Goal: Task Accomplishment & Management: Manage account settings

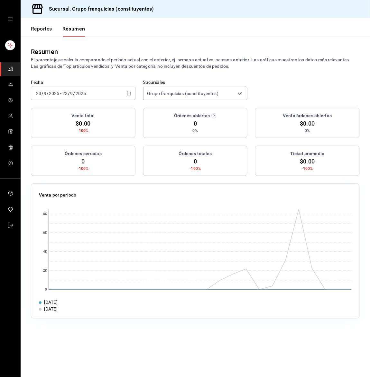
click at [91, 95] on div "2025-09-23 23 / 9 / 2025 - 2025-09-23 23 / 9 / 2025" at bounding box center [83, 94] width 104 height 14
click at [74, 117] on li "Hoy" at bounding box center [61, 113] width 60 height 14
click at [36, 35] on button "Reportes" at bounding box center [41, 31] width 21 height 11
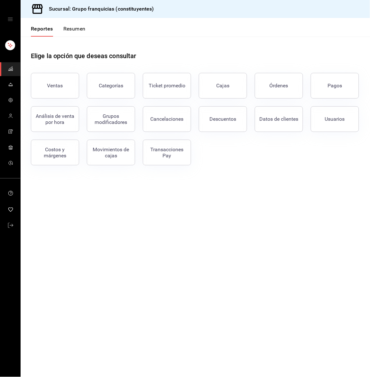
click at [82, 29] on button "Resumen" at bounding box center [74, 31] width 22 height 11
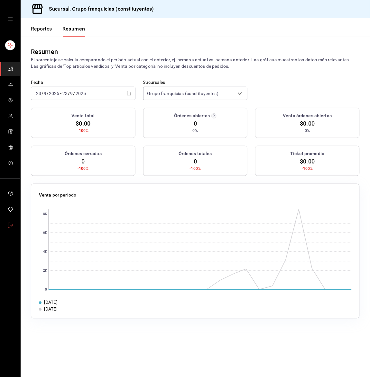
click at [11, 224] on icon "mailbox folders" at bounding box center [10, 225] width 5 height 5
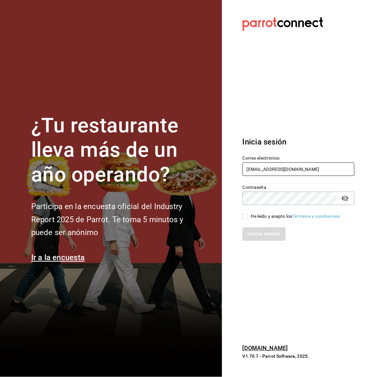
click at [283, 166] on input "guiconstituyentes@gmail.com" at bounding box center [298, 170] width 112 height 14
type input "silviacapitan@sodamconstituyentes.com"
click at [245, 215] on input "He leído y acepto los Términos y condiciones." at bounding box center [245, 217] width 6 height 6
checkbox input "true"
click at [252, 230] on button "Iniciar sesión" at bounding box center [264, 235] width 44 height 14
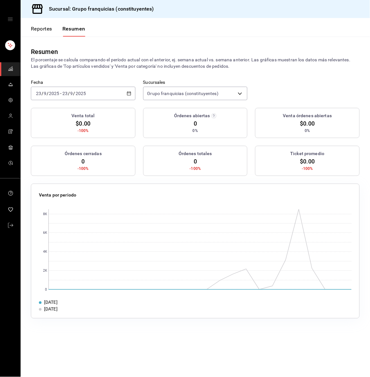
click at [117, 99] on div "2025-09-23 23 / 9 / 2025 - 2025-09-23 23 / 9 / 2025" at bounding box center [83, 94] width 104 height 14
click at [80, 117] on li "Hoy" at bounding box center [61, 113] width 60 height 14
click at [49, 31] on button "Reportes" at bounding box center [41, 31] width 21 height 11
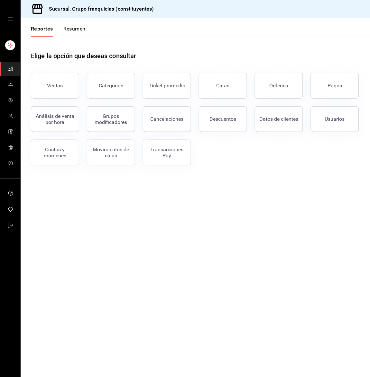
click at [72, 30] on button "Resumen" at bounding box center [74, 31] width 22 height 11
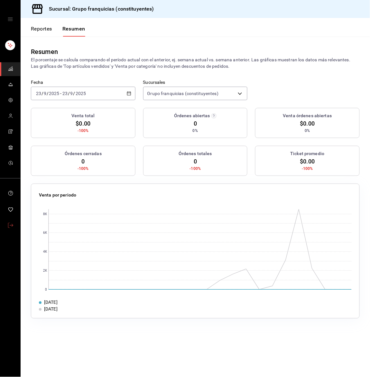
click at [7, 224] on link "mailbox folders" at bounding box center [10, 226] width 20 height 14
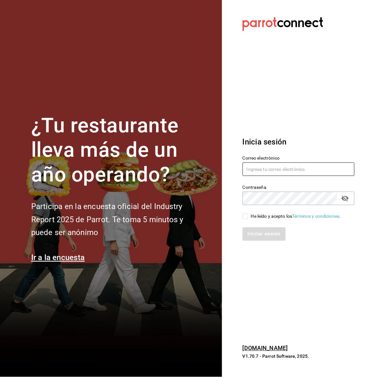
type input "guiconstituyentes@gmail.com"
click at [245, 217] on input "He leído y acepto los Términos y condiciones." at bounding box center [245, 217] width 6 height 6
checkbox input "true"
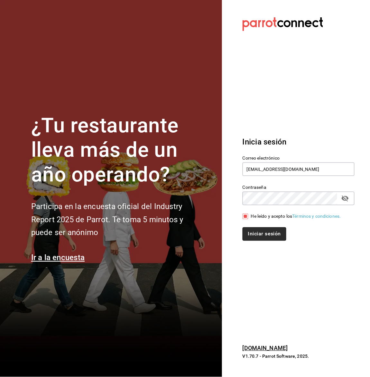
click at [253, 233] on button "Iniciar sesión" at bounding box center [264, 235] width 44 height 14
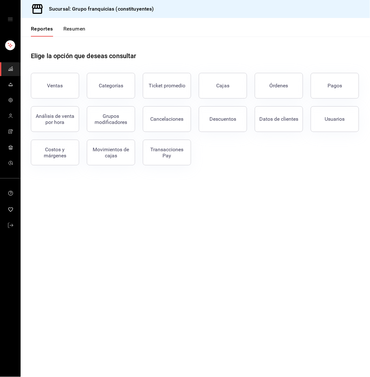
click at [77, 28] on button "Resumen" at bounding box center [74, 31] width 22 height 11
click at [70, 26] on button "Resumen" at bounding box center [74, 31] width 22 height 11
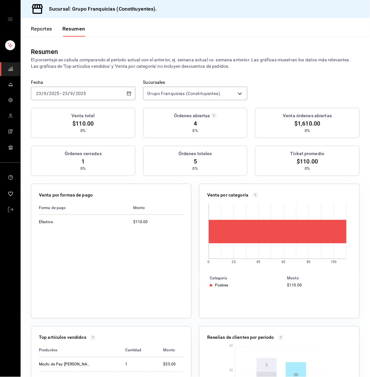
click at [84, 95] on input "2025" at bounding box center [80, 93] width 11 height 5
click at [63, 112] on span "Hoy" at bounding box center [61, 113] width 50 height 7
click at [10, 86] on icon "mailbox folders" at bounding box center [10, 84] width 5 height 5
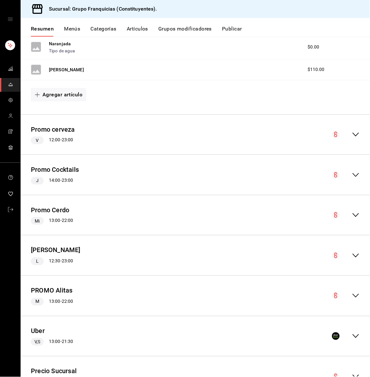
scroll to position [207, 0]
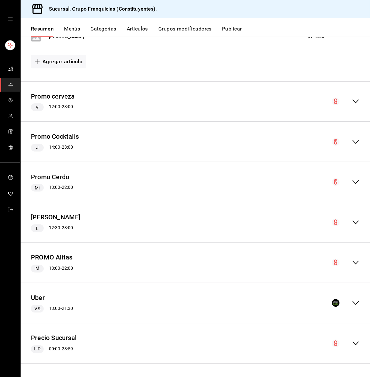
click at [348, 348] on div "Precio Sucursal L-D 00:00 - 23:59" at bounding box center [195, 344] width 349 height 30
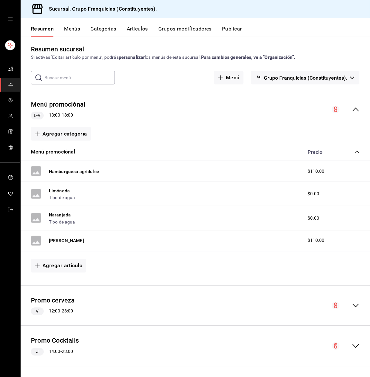
scroll to position [0, 0]
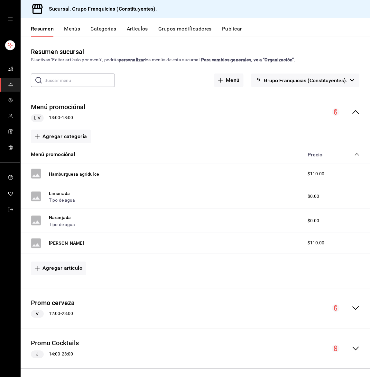
click at [345, 301] on div "Promo cerveza V 12:00 - 23:00" at bounding box center [195, 309] width 349 height 30
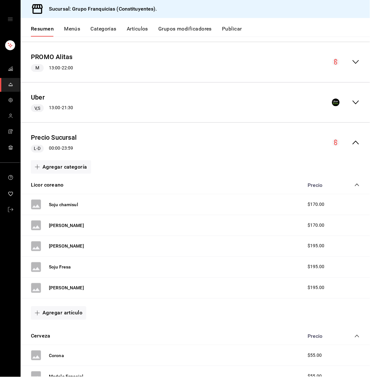
scroll to position [586, 0]
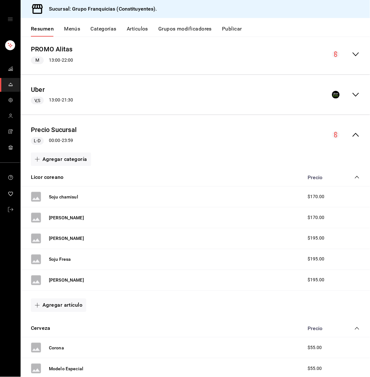
click at [352, 94] on icon "collapse-menu-row" at bounding box center [356, 95] width 8 height 8
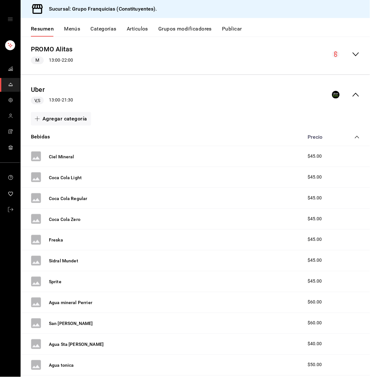
click at [352, 94] on icon "collapse-menu-row" at bounding box center [356, 95] width 8 height 8
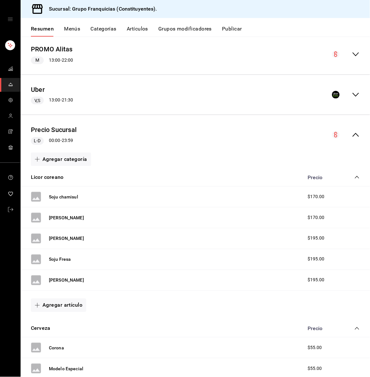
click at [40, 100] on span "V,S" at bounding box center [37, 100] width 11 height 7
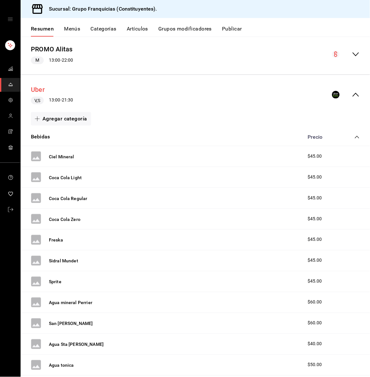
click at [38, 92] on button "Uber" at bounding box center [38, 89] width 14 height 9
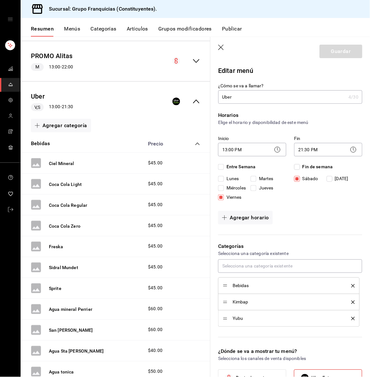
click at [221, 178] on input "Lunes" at bounding box center [221, 179] width 6 height 6
checkbox input "true"
click at [250, 182] on input "Martes" at bounding box center [253, 179] width 6 height 6
checkbox input "true"
click at [220, 191] on input "Miércoles" at bounding box center [221, 188] width 6 height 6
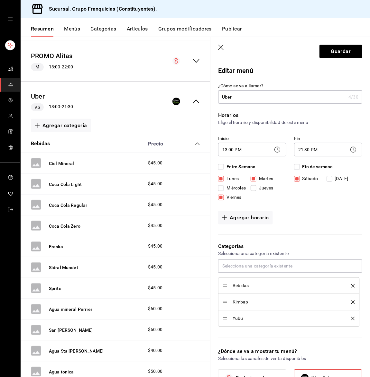
checkbox input "true"
click at [250, 191] on input "Jueves" at bounding box center [253, 188] width 6 height 6
checkbox input "true"
click at [326, 182] on input "[DATE]" at bounding box center [329, 179] width 6 height 6
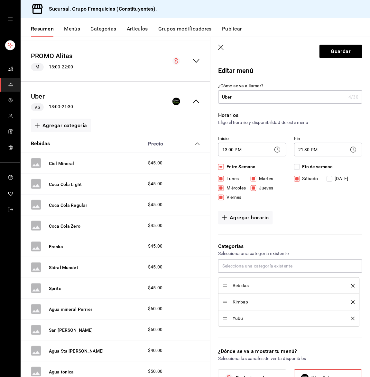
checkbox input "true"
click at [224, 46] on icon "button" at bounding box center [221, 48] width 6 height 6
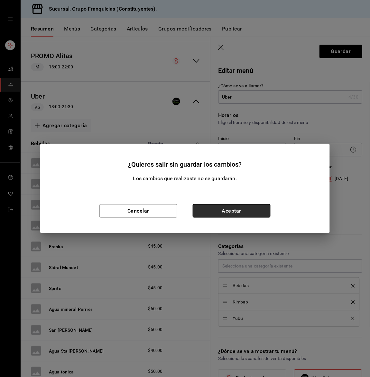
click at [227, 215] on button "Aceptar" at bounding box center [232, 211] width 78 height 14
checkbox input "false"
type input "1758661967964"
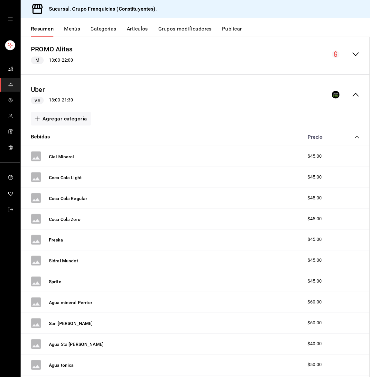
checkbox input "false"
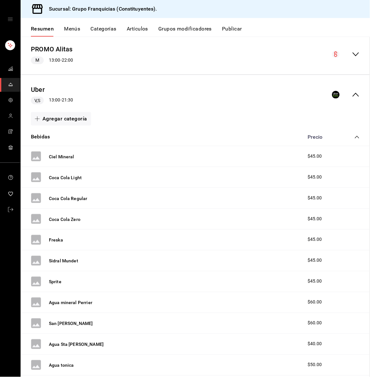
checkbox input "false"
click at [40, 91] on button "Uber" at bounding box center [38, 89] width 14 height 9
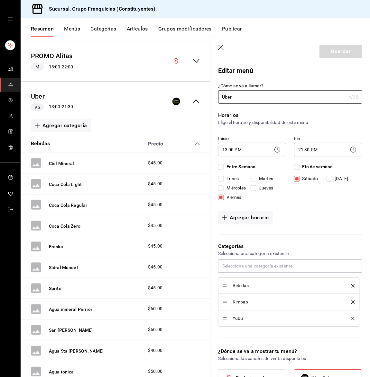
click at [221, 165] on input "Entre Semana" at bounding box center [221, 167] width 6 height 6
checkbox input "true"
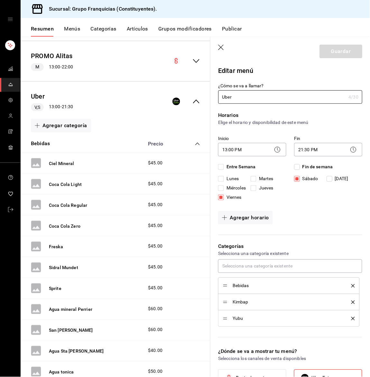
checkbox input "true"
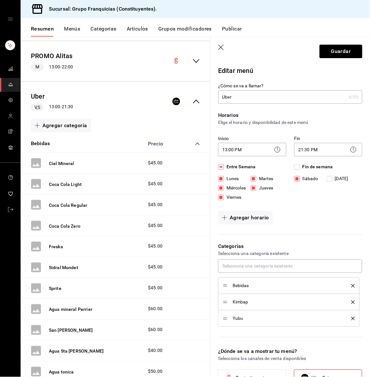
click at [300, 167] on span "Fin de semana" at bounding box center [316, 167] width 33 height 7
click at [296, 167] on input "Fin de semana" at bounding box center [297, 167] width 6 height 6
checkbox input "true"
click at [329, 53] on button "Guardar" at bounding box center [340, 52] width 43 height 14
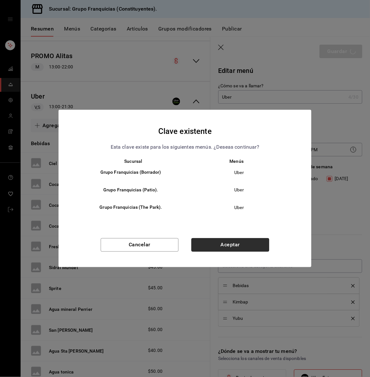
click at [214, 248] on button "Aceptar" at bounding box center [230, 246] width 78 height 14
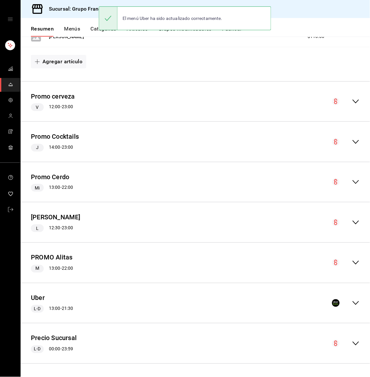
scroll to position [207, 0]
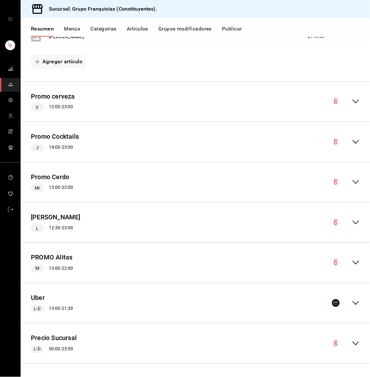
click at [352, 301] on icon "collapse-menu-row" at bounding box center [356, 304] width 8 height 8
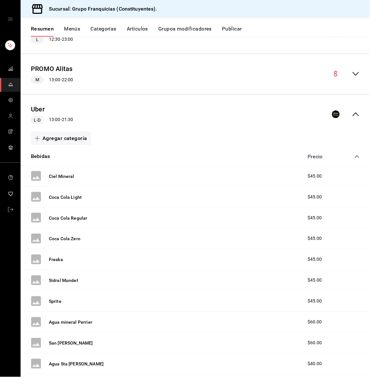
scroll to position [416, 0]
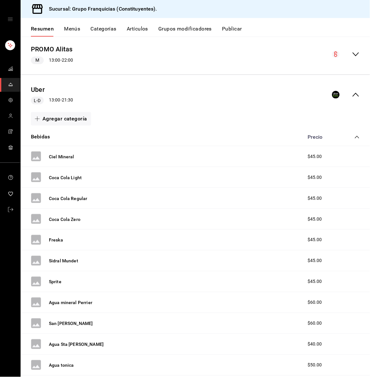
click at [69, 100] on div "L-D 13:00 - 21:30" at bounding box center [52, 101] width 42 height 8
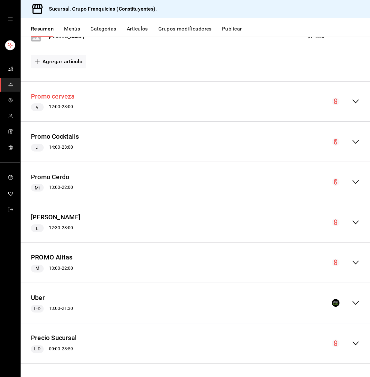
scroll to position [207, 0]
click at [352, 304] on icon "collapse-menu-row" at bounding box center [356, 304] width 8 height 8
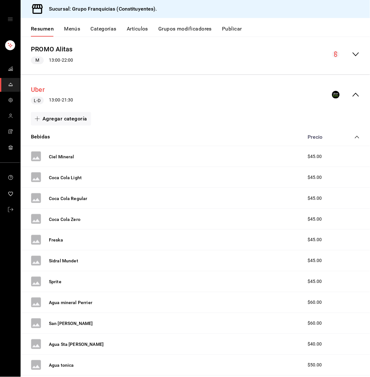
click at [35, 90] on button "Uber" at bounding box center [38, 89] width 14 height 9
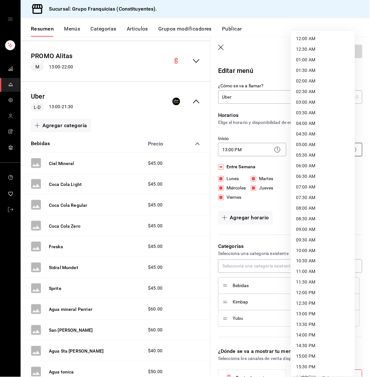
click at [312, 149] on body "Sucursal: Grupo Franquicias (Constituyentes). Resumen Menús Categorías Artículo…" at bounding box center [185, 188] width 370 height 377
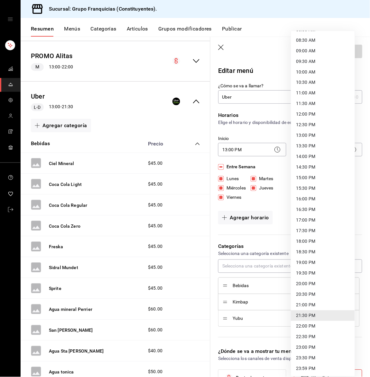
click at [306, 302] on li "21:00 PM" at bounding box center [323, 305] width 64 height 11
type input "21:00"
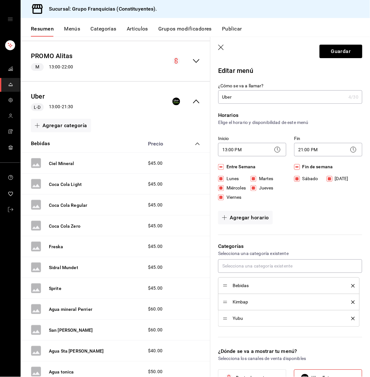
click at [294, 167] on input "Fin de semana" at bounding box center [297, 167] width 6 height 6
checkbox input "false"
click at [294, 165] on input "Fin de semana" at bounding box center [297, 167] width 6 height 6
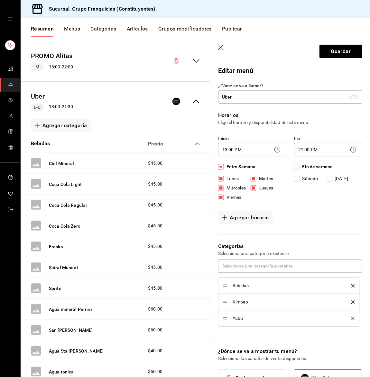
checkbox input "true"
click at [250, 191] on input "Jueves" at bounding box center [253, 188] width 6 height 6
checkbox input "false"
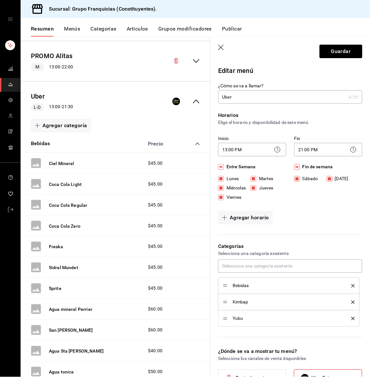
checkbox input "false"
click at [221, 201] on input "Viernes" at bounding box center [221, 198] width 6 height 6
checkbox input "false"
click at [294, 179] on input "Sábado" at bounding box center [297, 179] width 6 height 6
checkbox input "false"
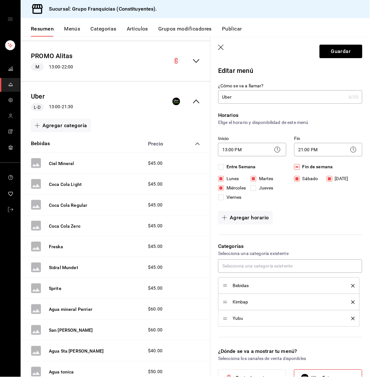
checkbox input "false"
click at [254, 225] on button "Agregar horario" at bounding box center [245, 218] width 55 height 14
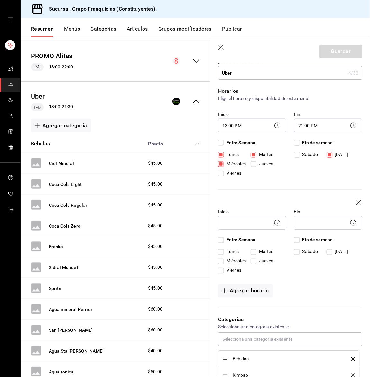
scroll to position [32, 0]
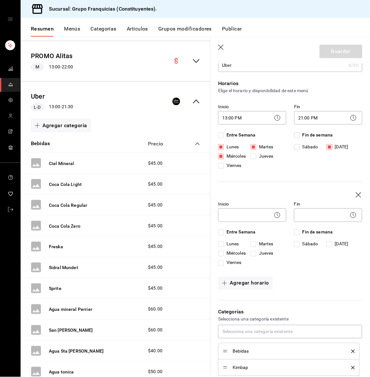
click at [250, 257] on input "Jueves" at bounding box center [253, 254] width 6 height 6
checkbox input "true"
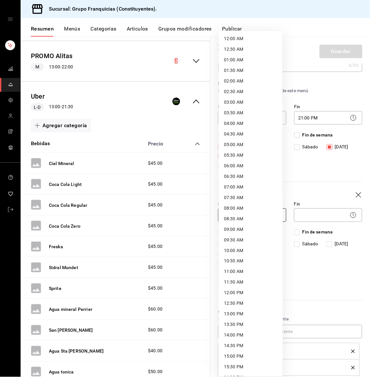
click at [256, 235] on body "Sucursal: Grupo Franquicias (Constituyentes). Resumen Menús Categorías Artículo…" at bounding box center [185, 188] width 370 height 377
click at [238, 314] on li "13:00 PM" at bounding box center [251, 314] width 64 height 11
type input "13:00"
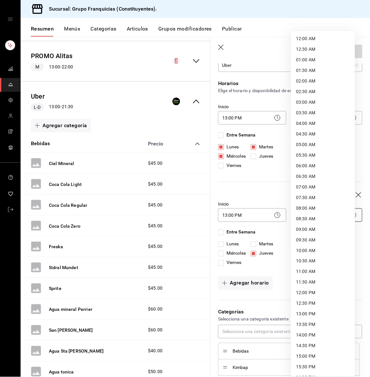
click at [311, 231] on body "Sucursal: Grupo Franquicias (Constituyentes). Resumen Menús Categorías Artículo…" at bounding box center [185, 188] width 370 height 377
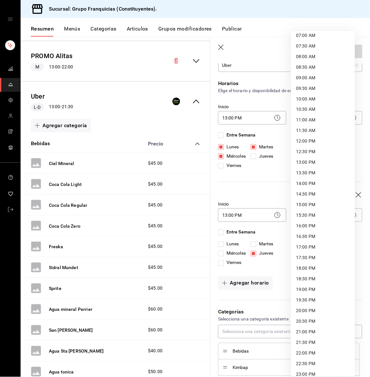
scroll to position [156, 0]
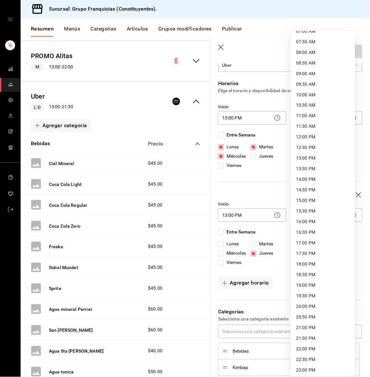
click at [310, 307] on li "20:00 PM" at bounding box center [323, 307] width 64 height 11
type input "20:00"
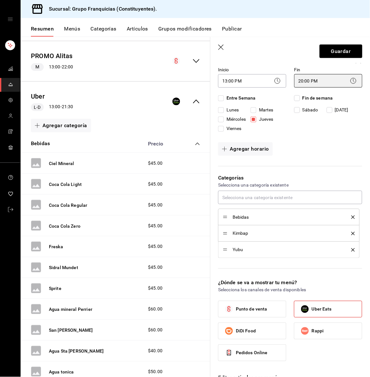
scroll to position [209, 0]
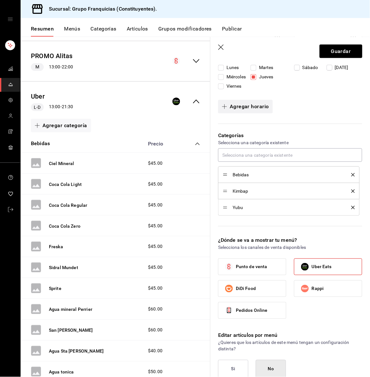
click at [230, 113] on button "Agregar horario" at bounding box center [245, 107] width 55 height 14
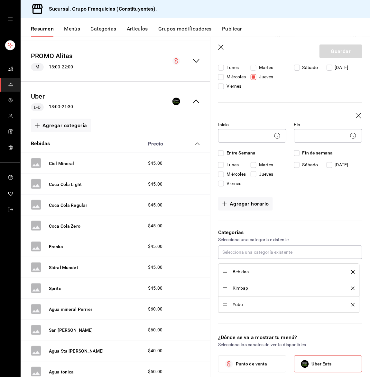
click at [294, 168] on input "Sábado" at bounding box center [297, 165] width 6 height 6
checkbox input "true"
click at [221, 187] on input "Viernes" at bounding box center [221, 184] width 6 height 6
checkbox input "true"
click at [273, 140] on icon at bounding box center [277, 136] width 8 height 8
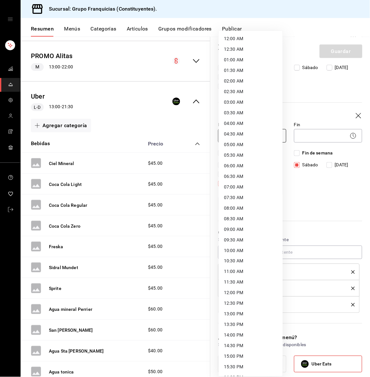
click at [264, 173] on body "Sucursal: Grupo Franquicias (Constituyentes). Resumen Menús Categorías Artículo…" at bounding box center [185, 188] width 370 height 377
click at [235, 314] on li "13:00 PM" at bounding box center [251, 314] width 64 height 11
type input "13:00"
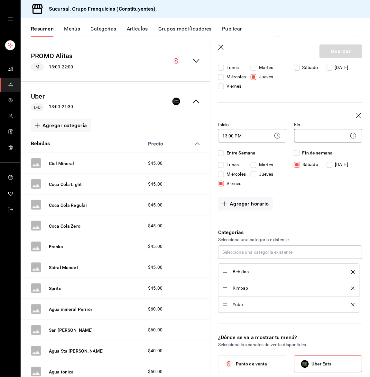
click at [329, 173] on body "Sucursal: Grupo Franquicias (Constituyentes). Resumen Menús Categorías Artículo…" at bounding box center [185, 188] width 370 height 377
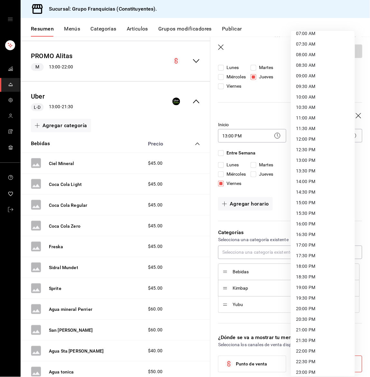
scroll to position [179, 0]
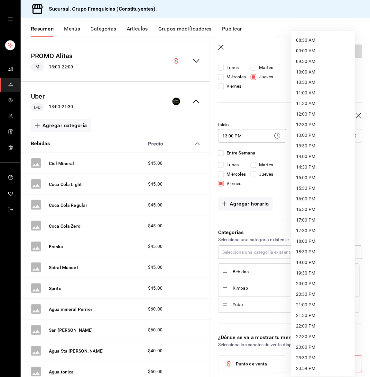
click at [308, 321] on li "22:00 PM" at bounding box center [323, 326] width 64 height 11
type input "22:00"
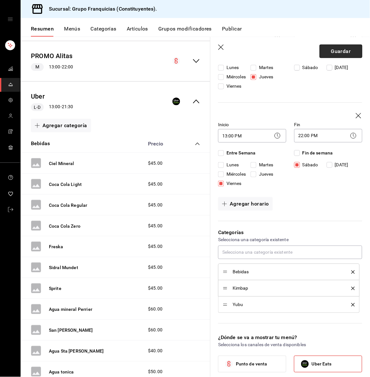
click at [342, 55] on button "Guardar" at bounding box center [340, 52] width 43 height 14
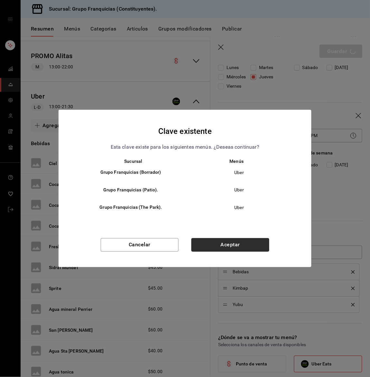
click at [225, 244] on button "Aceptar" at bounding box center [230, 246] width 78 height 14
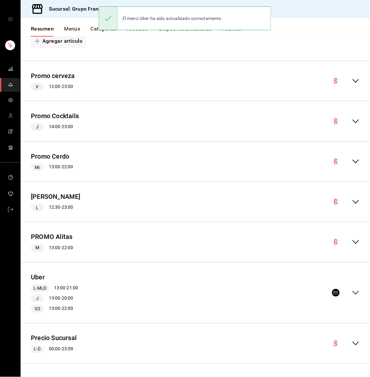
scroll to position [227, 0]
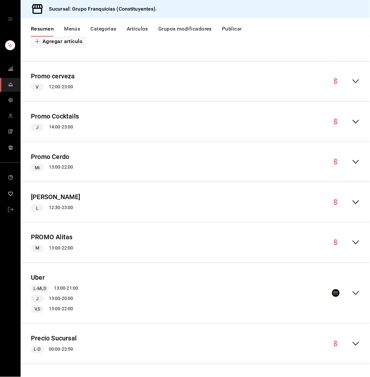
click at [352, 290] on icon "collapse-menu-row" at bounding box center [356, 294] width 8 height 8
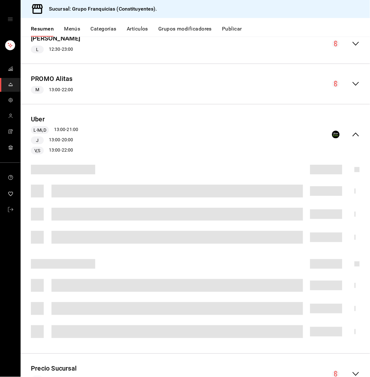
scroll to position [415, 0]
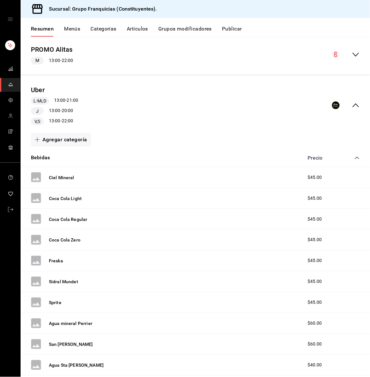
click at [352, 105] on icon "collapse-menu-row" at bounding box center [356, 106] width 8 height 8
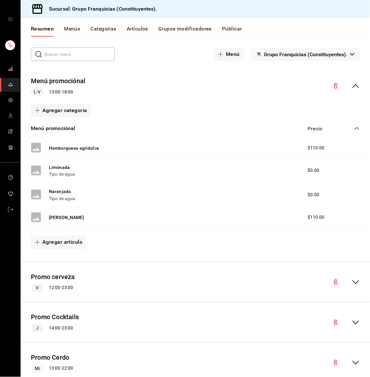
scroll to position [0, 0]
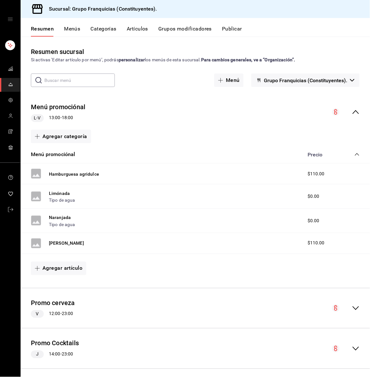
click at [70, 31] on button "Menús" at bounding box center [72, 31] width 16 height 11
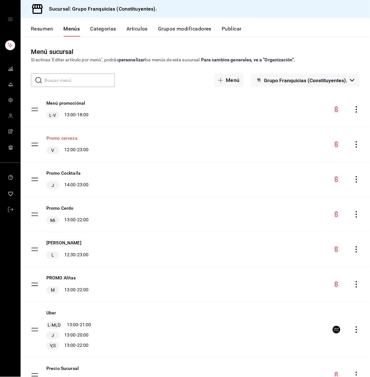
click at [72, 140] on button "Promo cerveza" at bounding box center [61, 138] width 31 height 6
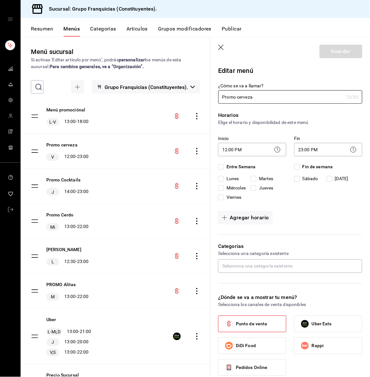
checkbox input "true"
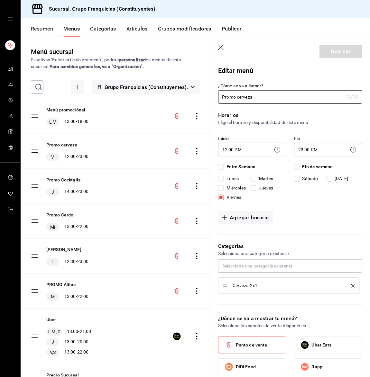
click at [273, 149] on icon at bounding box center [277, 150] width 8 height 8
click at [257, 149] on body "Sucursal: Grupo Franquicias (Constituyentes). Resumen Menús Categorías Artículo…" at bounding box center [185, 188] width 370 height 377
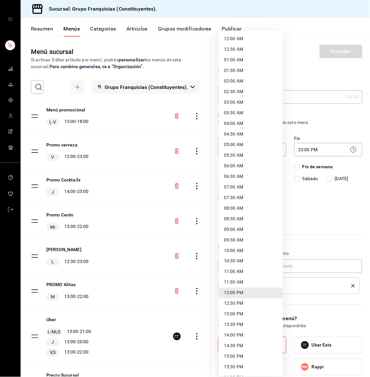
click at [235, 316] on li "13:00 PM" at bounding box center [251, 314] width 64 height 11
type input "13:00"
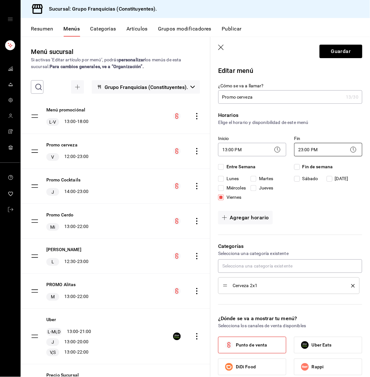
click at [320, 147] on body "Sucursal: Grupo Franquicias (Constituyentes). Resumen Menús Categorías Artículo…" at bounding box center [185, 188] width 370 height 377
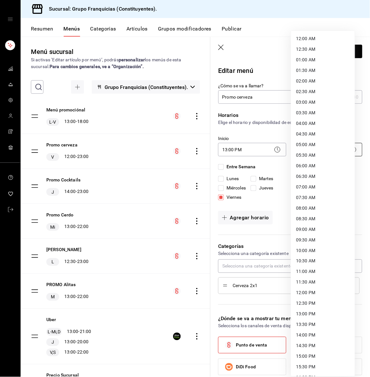
scroll to position [179, 0]
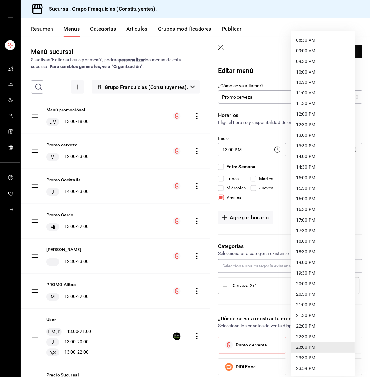
click at [309, 334] on li "22:30 PM" at bounding box center [323, 337] width 64 height 11
type input "22:30"
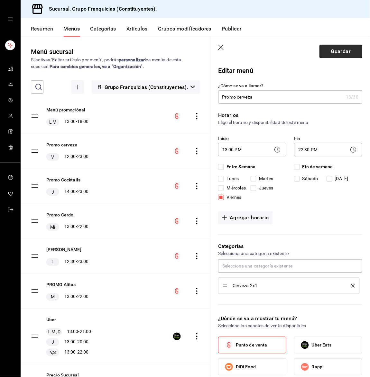
click at [342, 53] on button "Guardar" at bounding box center [340, 52] width 43 height 14
checkbox input "false"
type input "1758662225858"
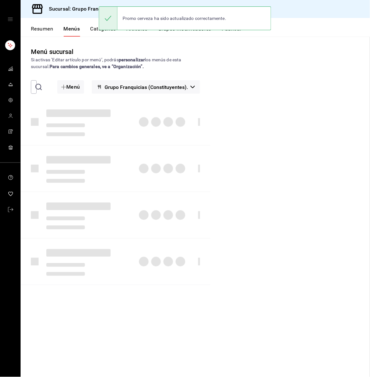
checkbox input "false"
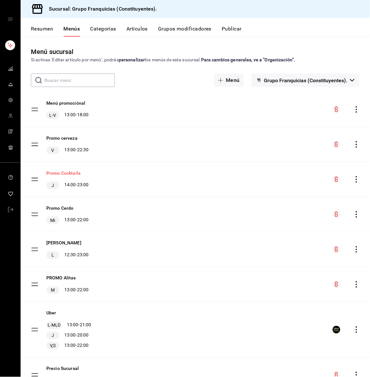
click at [66, 172] on button "Promo Cocktails" at bounding box center [63, 173] width 34 height 6
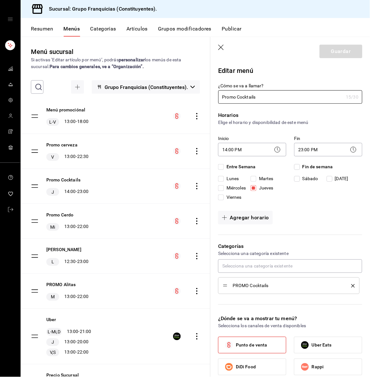
click at [275, 148] on icon at bounding box center [277, 150] width 8 height 8
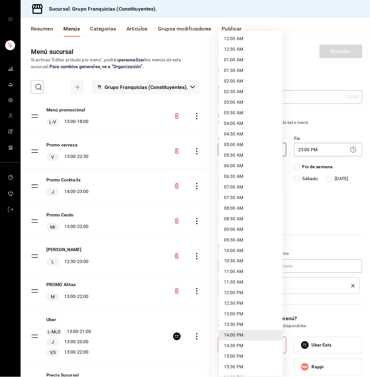
click at [261, 148] on body "Sucursal: Grupo Franquicias (Constituyentes). Resumen Menús Categorías Artículo…" at bounding box center [185, 188] width 370 height 377
click at [236, 313] on li "13:00 PM" at bounding box center [251, 314] width 64 height 11
type input "13:00"
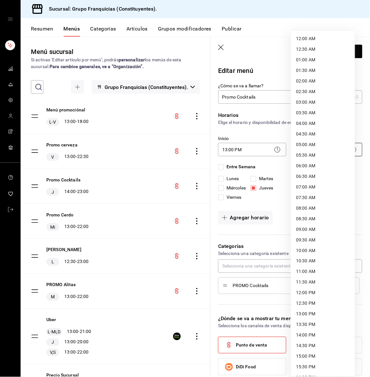
click at [333, 150] on body "Sucursal: Grupo Franquicias (Constituyentes). Resumen Menús Categorías Artículo…" at bounding box center [185, 188] width 370 height 377
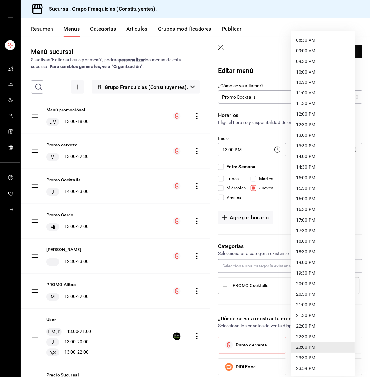
click at [308, 291] on li "20:30 PM" at bounding box center [323, 295] width 64 height 11
type input "20:30"
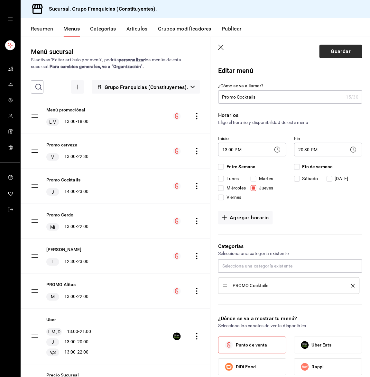
click at [329, 53] on button "Guardar" at bounding box center [340, 52] width 43 height 14
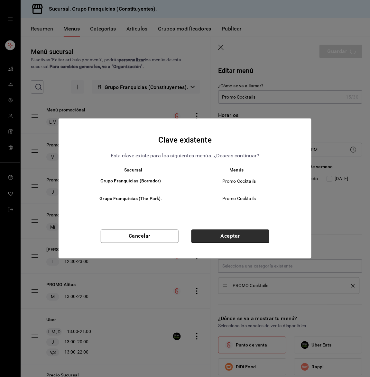
click at [239, 232] on button "Aceptar" at bounding box center [230, 237] width 78 height 14
checkbox input "false"
type input "1758662249871"
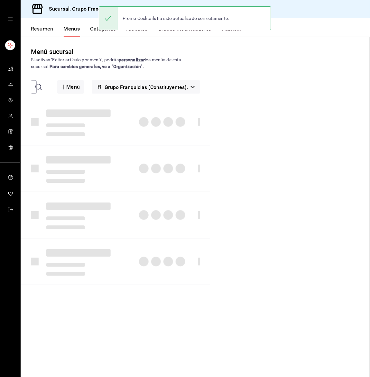
checkbox input "false"
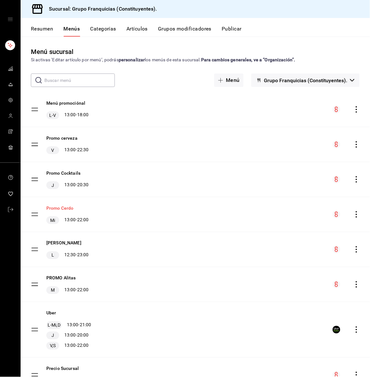
click at [63, 207] on button "Promo Cerdo" at bounding box center [59, 208] width 27 height 6
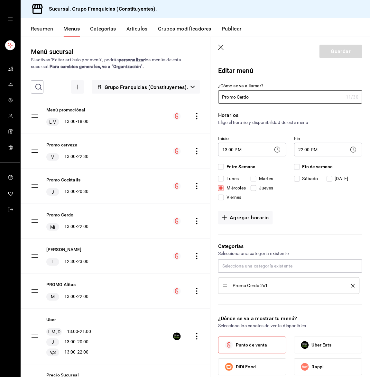
click at [349, 149] on icon at bounding box center [353, 150] width 8 height 8
click at [323, 148] on body "Sucursal: Grupo Franquicias (Constituyentes). Resumen Menús Categorías Artículo…" at bounding box center [185, 188] width 370 height 377
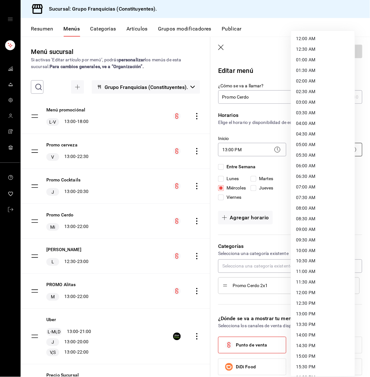
scroll to position [179, 0]
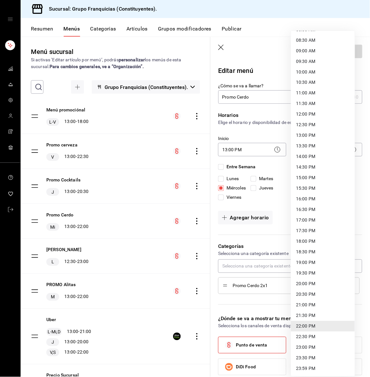
click at [313, 314] on li "21:30 PM" at bounding box center [323, 316] width 64 height 11
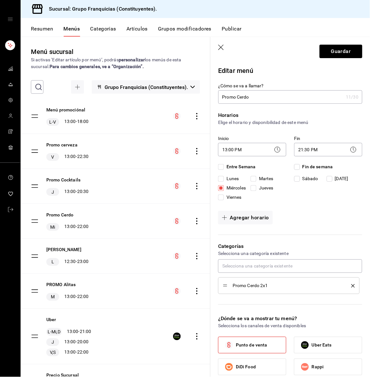
click at [349, 149] on icon at bounding box center [353, 150] width 8 height 8
click at [320, 148] on body "Sucursal: Grupo Franquicias (Constituyentes). Resumen Menús Categorías Artículo…" at bounding box center [185, 188] width 370 height 377
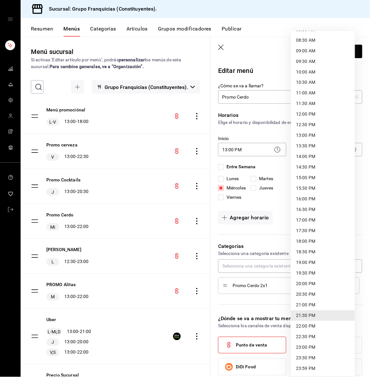
click at [300, 306] on li "21:00 PM" at bounding box center [323, 305] width 64 height 11
type input "21:00"
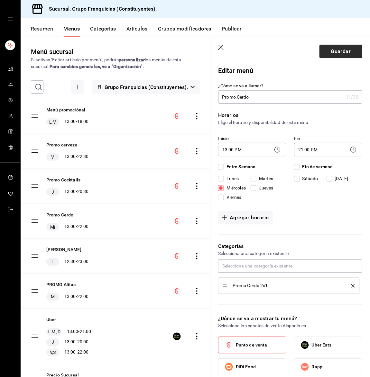
click at [323, 46] on button "Guardar" at bounding box center [340, 52] width 43 height 14
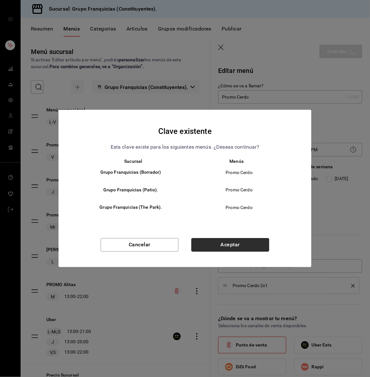
click at [237, 243] on button "Aceptar" at bounding box center [230, 246] width 78 height 14
checkbox input "false"
type input "1758662274577"
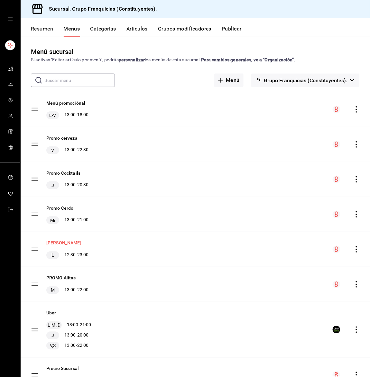
click at [66, 241] on button "[PERSON_NAME]" at bounding box center [63, 243] width 35 height 6
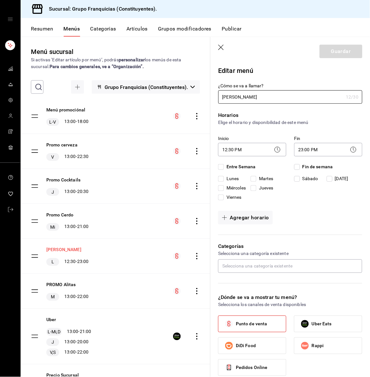
checkbox input "true"
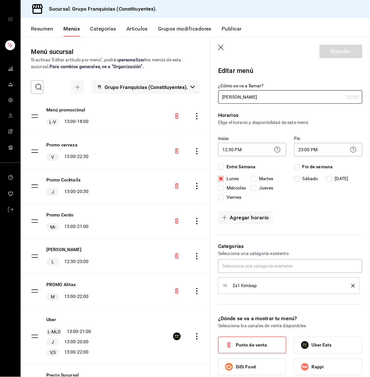
click at [273, 148] on icon at bounding box center [277, 150] width 8 height 8
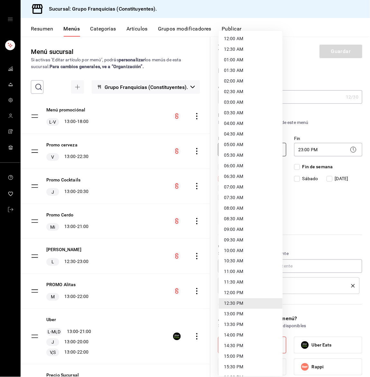
click at [257, 150] on body "Sucursal: Grupo Franquicias (Constituyentes). Resumen Menús Categorías Artículo…" at bounding box center [185, 188] width 370 height 377
click at [238, 315] on li "13:00 PM" at bounding box center [251, 314] width 64 height 11
type input "13:00"
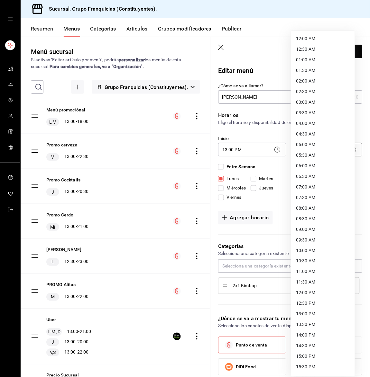
click at [298, 150] on body "Sucursal: Grupo Franquicias (Constituyentes). Resumen Menús Categorías Artículo…" at bounding box center [185, 188] width 370 height 377
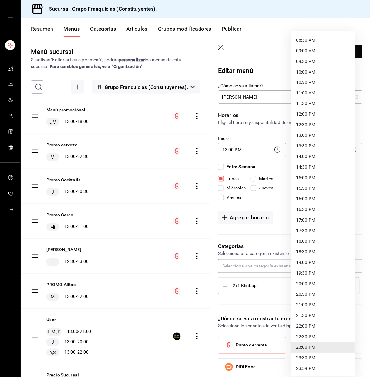
click at [306, 315] on li "21:30 PM" at bounding box center [323, 316] width 64 height 11
type input "21:30"
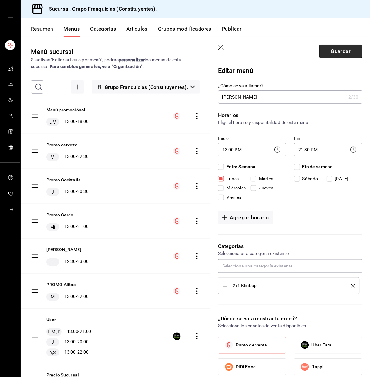
click at [325, 54] on button "Guardar" at bounding box center [340, 52] width 43 height 14
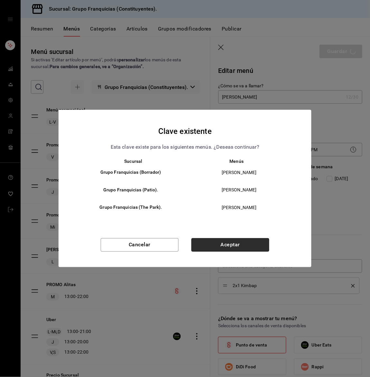
click at [246, 251] on button "Aceptar" at bounding box center [230, 246] width 78 height 14
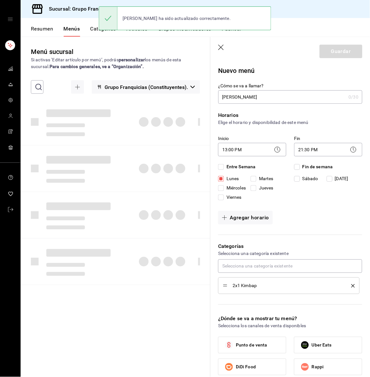
checkbox input "false"
type input "1758662298686"
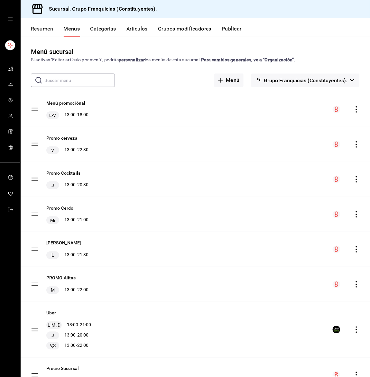
click at [268, 80] on span "Grupo Franquicias (Constituyentes)." at bounding box center [305, 80] width 83 height 6
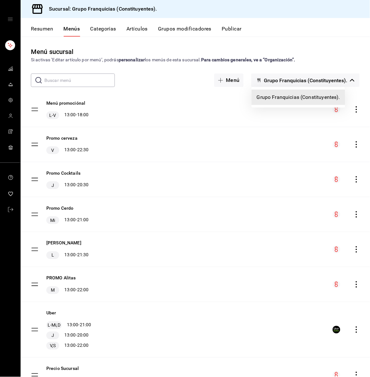
click at [268, 80] on div at bounding box center [185, 188] width 370 height 377
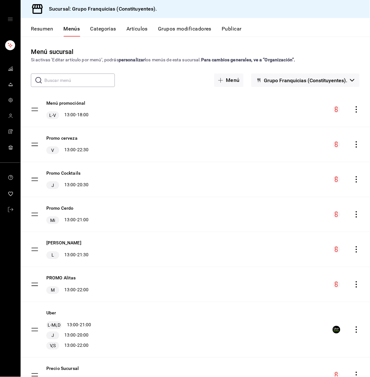
click at [99, 28] on button "Categorías" at bounding box center [103, 31] width 26 height 11
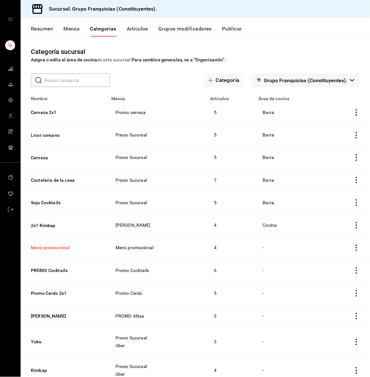
click at [60, 246] on button "Menú promociónal" at bounding box center [63, 248] width 64 height 6
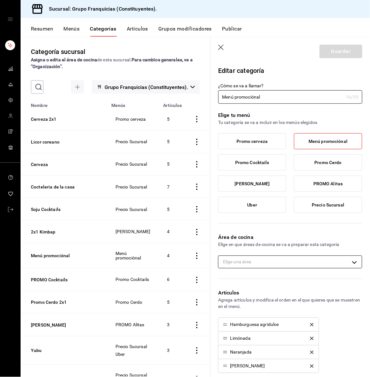
click at [306, 267] on body "Sucursal: Grupo Franquicias (Constituyentes). Resumen Menús Categorías Artículo…" at bounding box center [185, 188] width 370 height 377
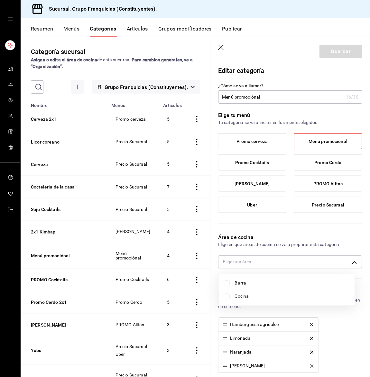
click at [272, 289] on li "Barra" at bounding box center [287, 283] width 136 height 13
type input "20bcab37-a64f-4df0-b430-ef67b1b0cb81"
checkbox input "true"
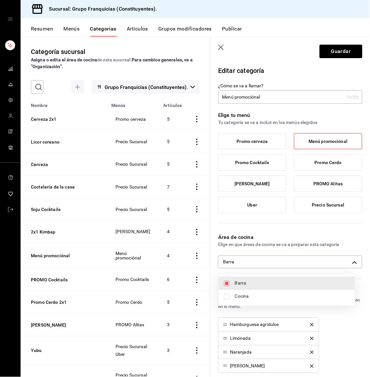
click at [259, 298] on span "Cocina" at bounding box center [292, 296] width 115 height 7
type input "20bcab37-a64f-4df0-b430-ef67b1b0cb81,3ce531c8-adfc-48d2-ad4f-8b637385780d"
checkbox input "true"
click at [319, 51] on div at bounding box center [185, 188] width 370 height 377
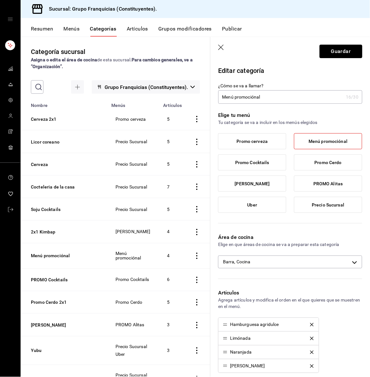
click at [342, 51] on button "Guardar" at bounding box center [340, 52] width 43 height 14
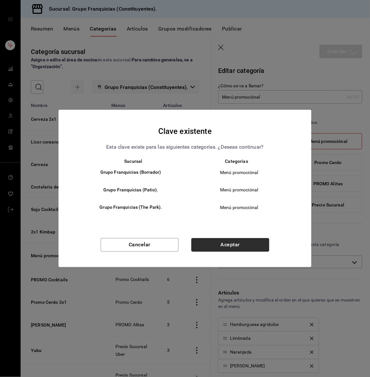
click at [198, 245] on button "Aceptar" at bounding box center [230, 246] width 78 height 14
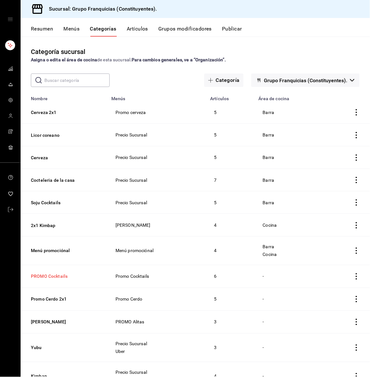
click at [65, 274] on button "PROMO Cocktails" at bounding box center [63, 277] width 64 height 6
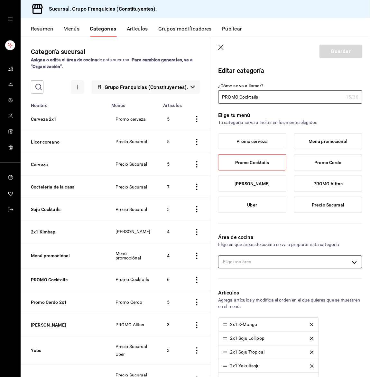
click at [270, 262] on body "Sucursal: Grupo Franquicias (Constituyentes). Resumen Menús Categorías Artículo…" at bounding box center [185, 188] width 370 height 377
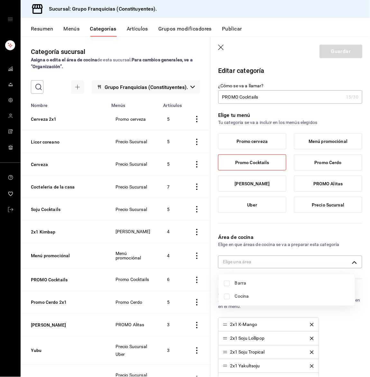
click at [238, 283] on span "Barra" at bounding box center [292, 283] width 115 height 7
type input "20bcab37-a64f-4df0-b430-ef67b1b0cb81"
checkbox input "true"
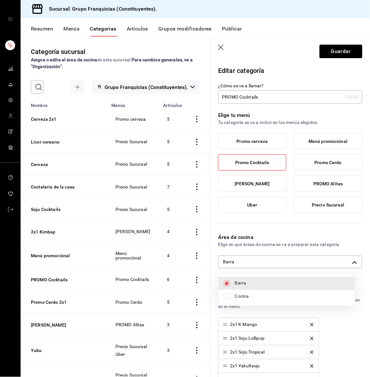
click at [322, 55] on div at bounding box center [185, 188] width 370 height 377
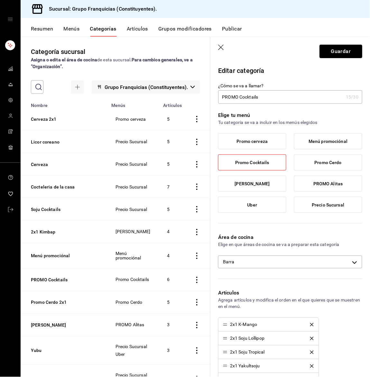
click at [322, 55] on button "Guardar" at bounding box center [340, 52] width 43 height 14
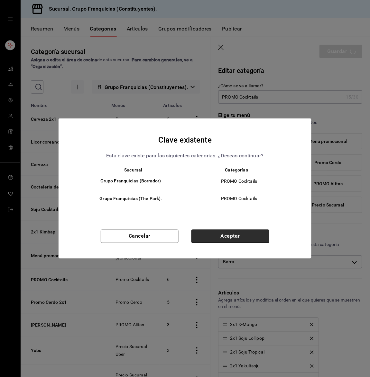
click at [220, 240] on button "Aceptar" at bounding box center [230, 237] width 78 height 14
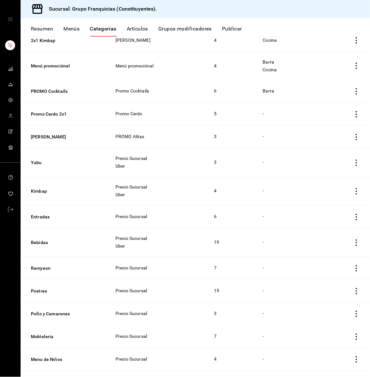
scroll to position [186, 0]
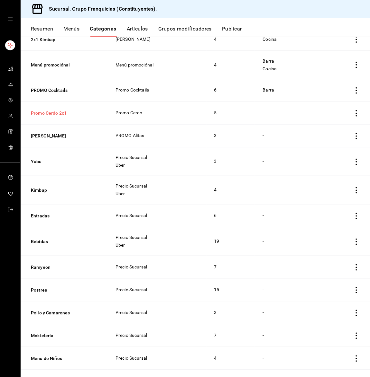
click at [42, 113] on button "Promo Cerdo 2x1" at bounding box center [63, 113] width 64 height 6
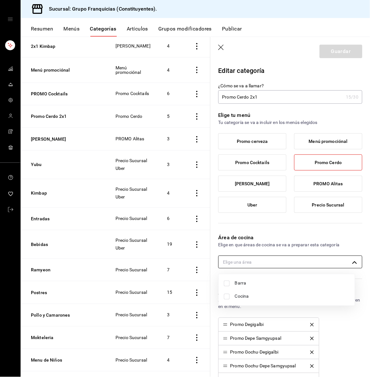
click at [284, 266] on body "Sucursal: Grupo Franquicias (Constituyentes). Resumen Menús Categorías Artículo…" at bounding box center [185, 188] width 370 height 377
click at [256, 296] on span "Cocina" at bounding box center [292, 296] width 115 height 7
type input "3ce531c8-adfc-48d2-ad4f-8b637385780d"
checkbox input "true"
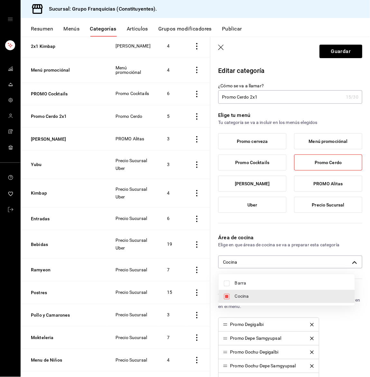
click at [316, 53] on div at bounding box center [185, 188] width 370 height 377
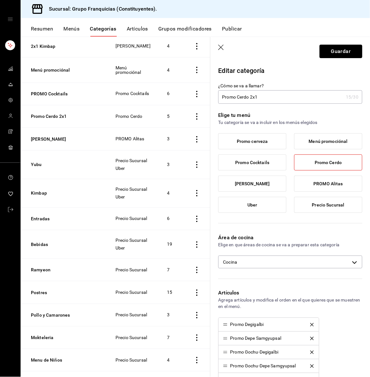
click at [319, 53] on button "Guardar" at bounding box center [340, 52] width 43 height 14
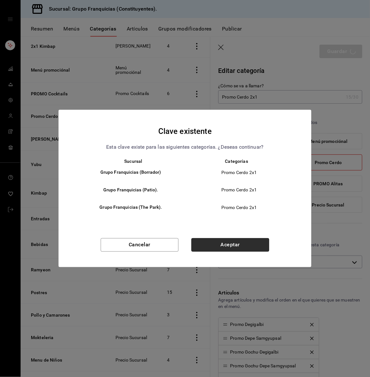
click at [223, 239] on button "Aceptar" at bounding box center [230, 246] width 78 height 14
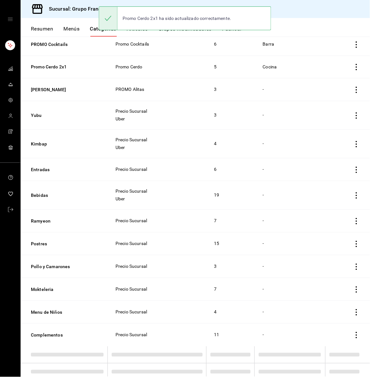
scroll to position [232, 0]
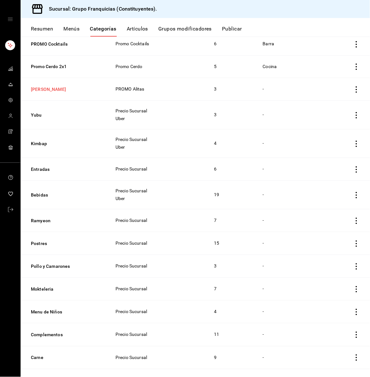
click at [40, 88] on button "[PERSON_NAME]" at bounding box center [63, 89] width 64 height 6
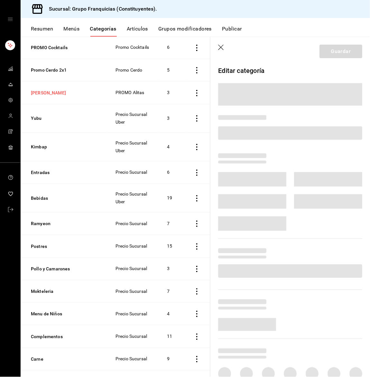
scroll to position [226, 0]
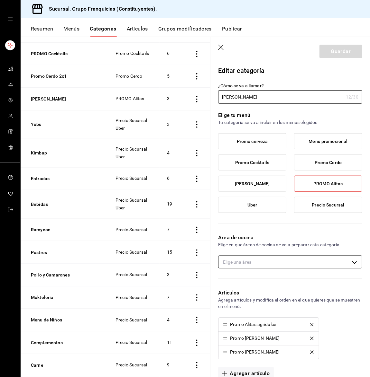
click at [269, 258] on body "Sucursal: Grupo Franquicias (Constituyentes). Resumen Menús Categorías Artículo…" at bounding box center [185, 188] width 370 height 377
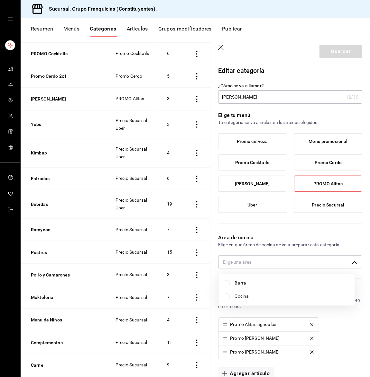
click at [251, 296] on span "Cocina" at bounding box center [292, 296] width 115 height 7
type input "3ce531c8-adfc-48d2-ad4f-8b637385780d"
checkbox input "true"
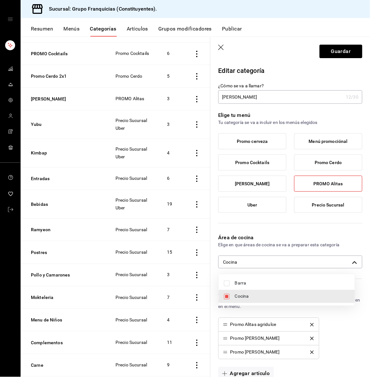
click at [335, 53] on div at bounding box center [185, 188] width 370 height 377
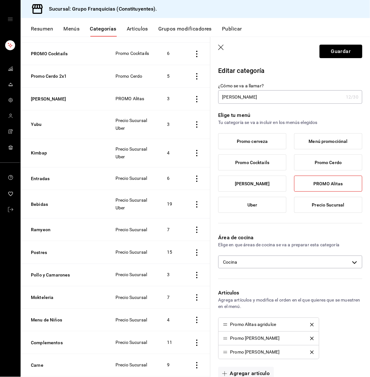
click at [335, 53] on button "Guardar" at bounding box center [340, 52] width 43 height 14
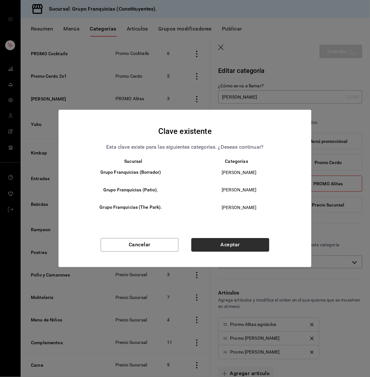
click at [231, 250] on button "Aceptar" at bounding box center [230, 246] width 78 height 14
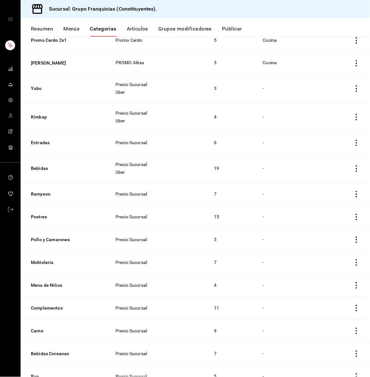
scroll to position [265, 0]
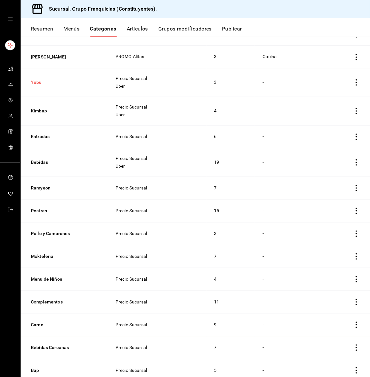
click at [39, 83] on button "Yubu" at bounding box center [63, 82] width 64 height 6
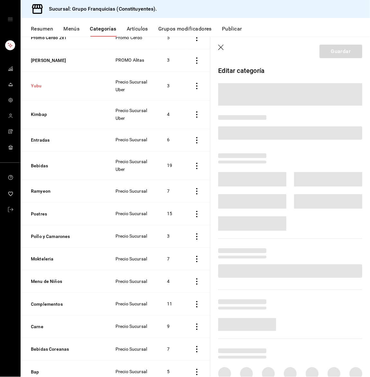
scroll to position [259, 0]
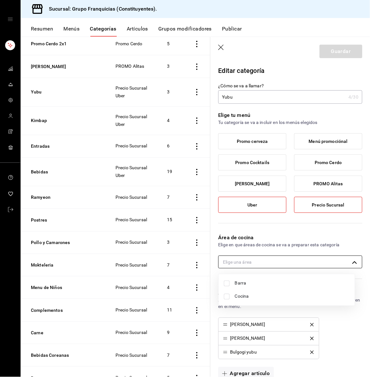
click at [246, 259] on body "Sucursal: Grupo Franquicias (Constituyentes). Resumen Menús Categorías Artículo…" at bounding box center [185, 188] width 370 height 377
click at [243, 299] on span "Cocina" at bounding box center [292, 296] width 115 height 7
type input "3ce531c8-adfc-48d2-ad4f-8b637385780d"
checkbox input "true"
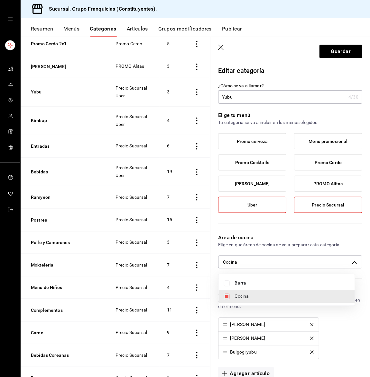
click at [340, 47] on div at bounding box center [185, 188] width 370 height 377
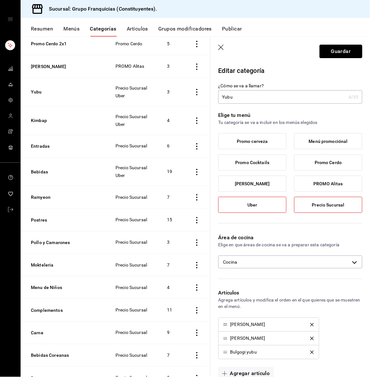
click at [340, 47] on button "Guardar" at bounding box center [340, 52] width 43 height 14
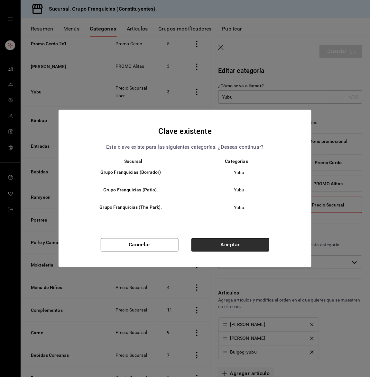
click at [240, 244] on button "Aceptar" at bounding box center [230, 246] width 78 height 14
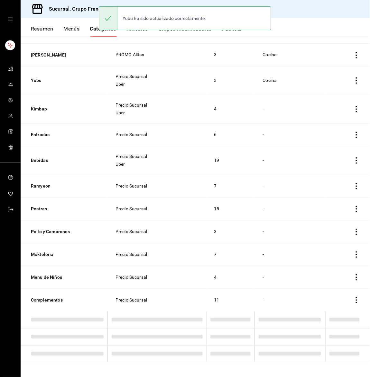
scroll to position [267, 0]
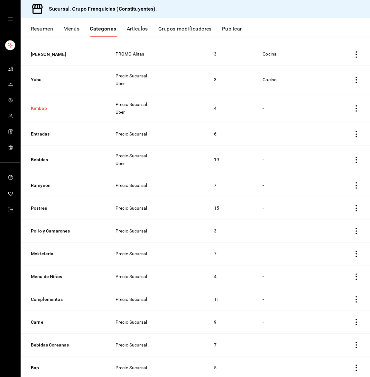
click at [41, 106] on button "Kimbap" at bounding box center [63, 108] width 64 height 6
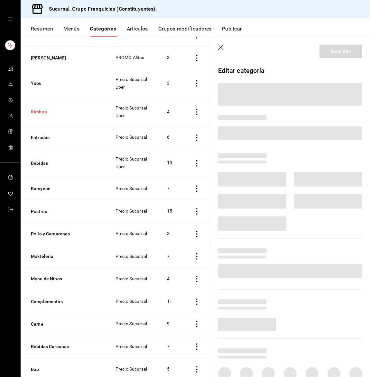
scroll to position [261, 0]
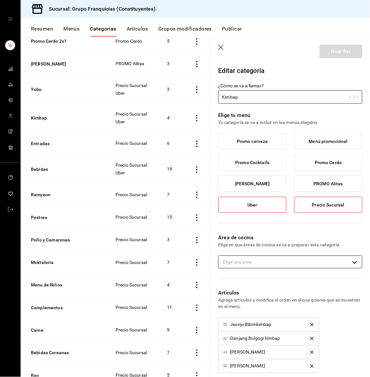
click at [243, 261] on body "Sucursal: Grupo Franquicias (Constituyentes). Resumen Menús Categorías Artículo…" at bounding box center [185, 188] width 370 height 377
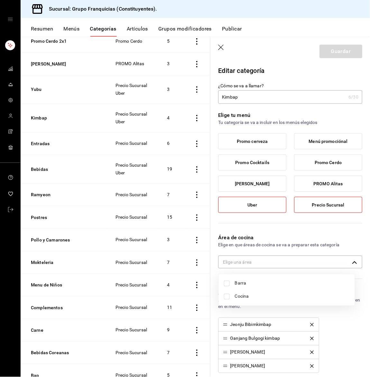
click at [243, 298] on span "Cocina" at bounding box center [292, 296] width 115 height 7
type input "3ce531c8-adfc-48d2-ad4f-8b637385780d"
checkbox input "true"
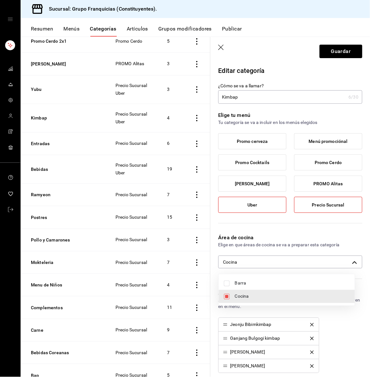
click at [327, 44] on div at bounding box center [185, 188] width 370 height 377
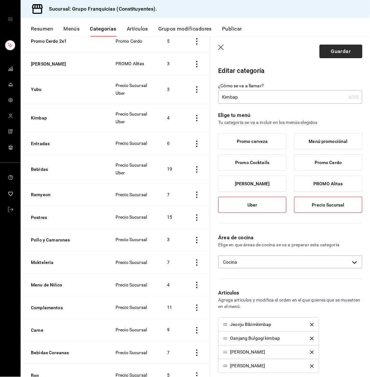
click at [325, 48] on button "Guardar" at bounding box center [340, 52] width 43 height 14
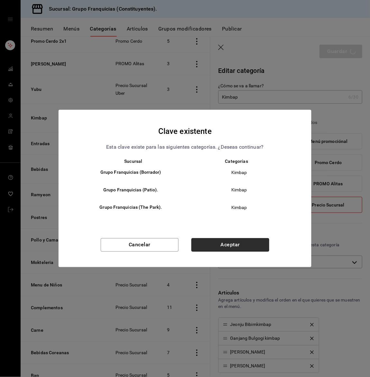
click at [225, 246] on button "Aceptar" at bounding box center [230, 246] width 78 height 14
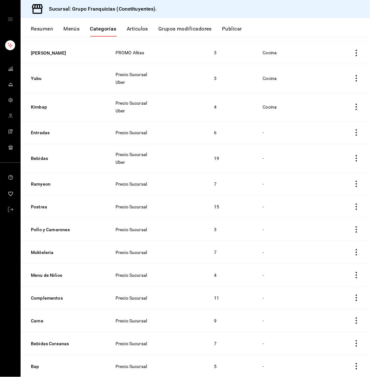
scroll to position [285, 0]
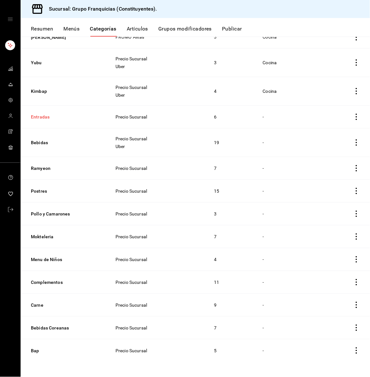
click at [40, 115] on button "Entradas" at bounding box center [63, 117] width 64 height 6
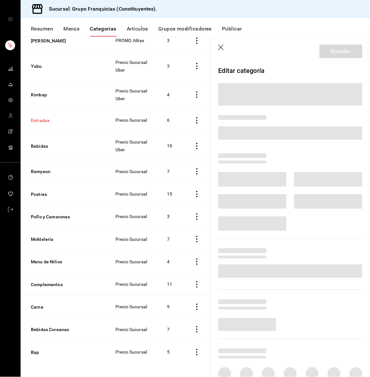
scroll to position [275, 0]
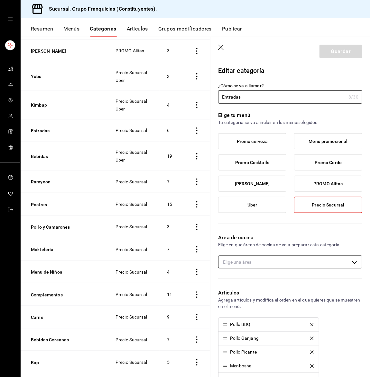
click at [262, 258] on body "Sucursal: Grupo Franquicias (Constituyentes). Resumen Menús Categorías Artículo…" at bounding box center [185, 188] width 370 height 377
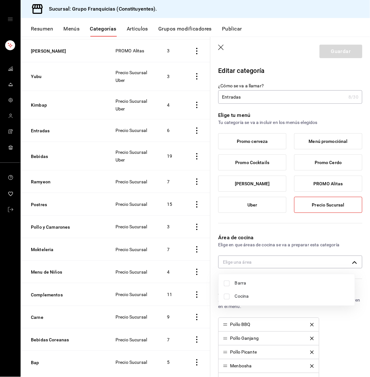
click at [246, 296] on span "Cocina" at bounding box center [292, 296] width 115 height 7
type input "3ce531c8-adfc-48d2-ad4f-8b637385780d"
checkbox input "true"
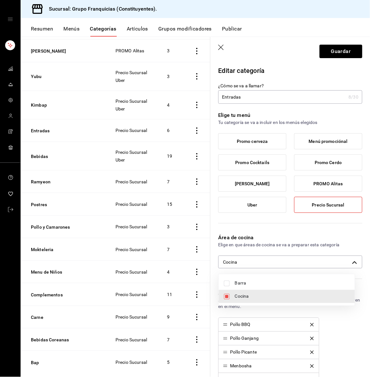
click at [347, 53] on div at bounding box center [185, 188] width 370 height 377
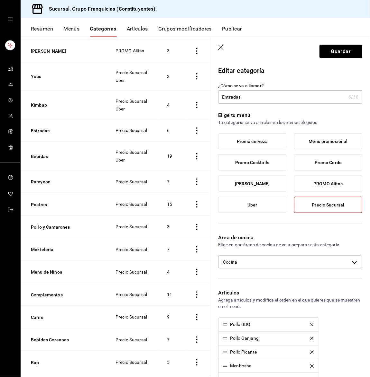
click at [347, 53] on button "Guardar" at bounding box center [340, 52] width 43 height 14
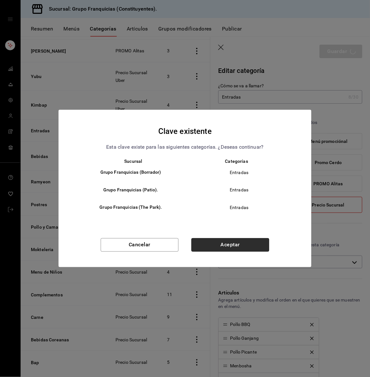
click at [212, 242] on button "Aceptar" at bounding box center [230, 246] width 78 height 14
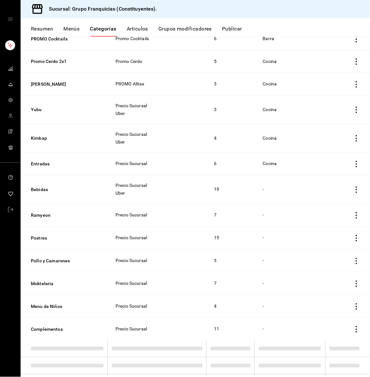
scroll to position [267, 0]
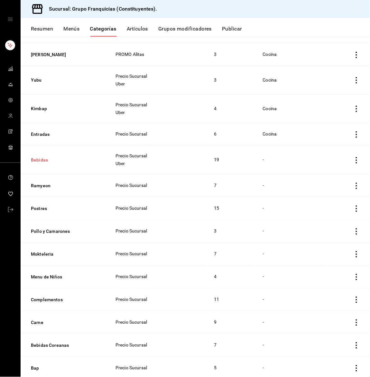
click at [40, 157] on button "Bebidas" at bounding box center [63, 160] width 64 height 6
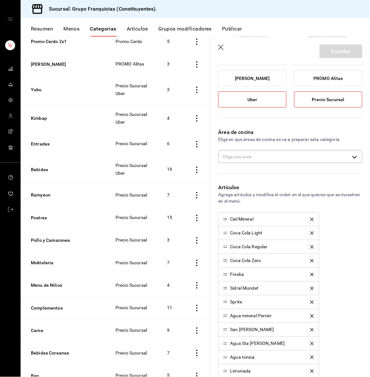
scroll to position [119, 0]
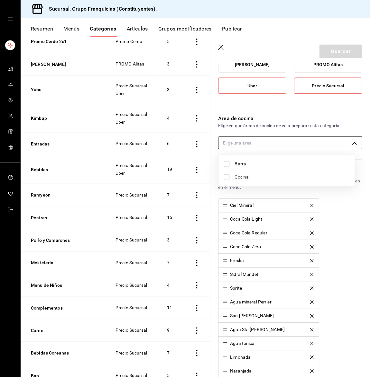
click at [298, 140] on body "Sucursal: Grupo Franquicias (Constituyentes). Resumen Menús Categorías Artículo…" at bounding box center [185, 188] width 370 height 377
click at [258, 166] on span "Barra" at bounding box center [292, 164] width 115 height 7
type input "20bcab37-a64f-4df0-b430-ef67b1b0cb81"
checkbox input "true"
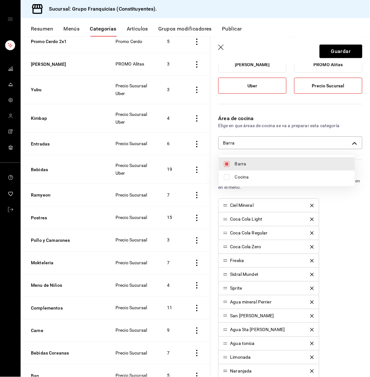
click at [330, 48] on div at bounding box center [185, 188] width 370 height 377
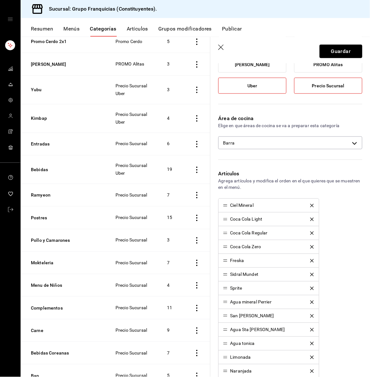
click at [330, 48] on button "Guardar" at bounding box center [340, 52] width 43 height 14
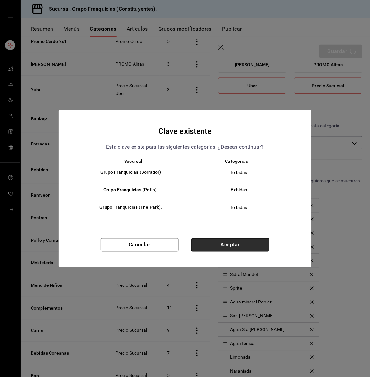
click at [246, 245] on button "Aceptar" at bounding box center [230, 246] width 78 height 14
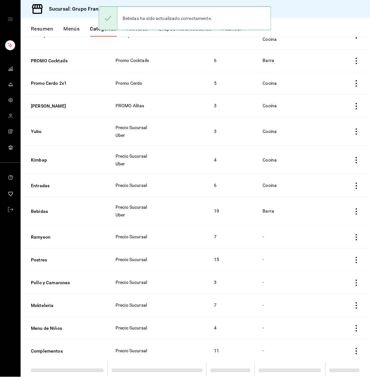
scroll to position [267, 0]
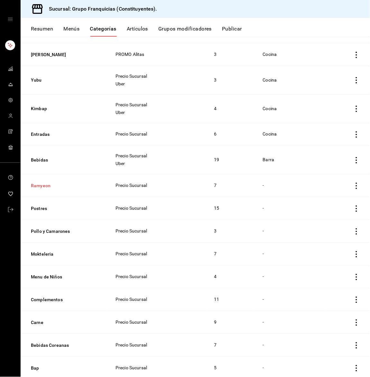
click at [35, 184] on button "Ramyeon" at bounding box center [63, 186] width 64 height 6
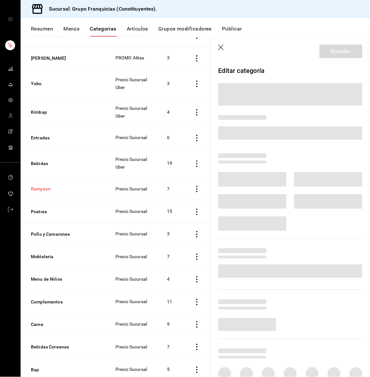
scroll to position [261, 0]
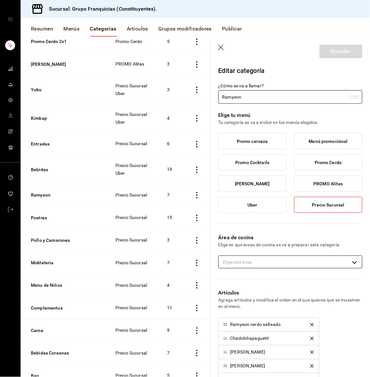
click at [253, 259] on body "Sucursal: Grupo Franquicias (Constituyentes). Resumen Menús Categorías Artículo…" at bounding box center [185, 188] width 370 height 377
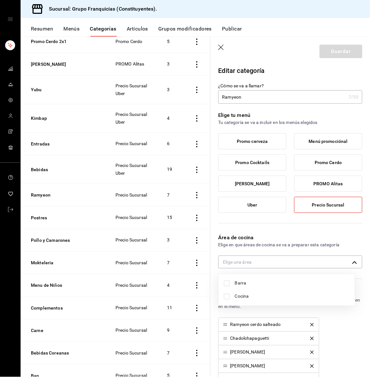
click at [230, 298] on li "Cocina" at bounding box center [287, 296] width 136 height 13
type input "3ce531c8-adfc-48d2-ad4f-8b637385780d"
checkbox input "true"
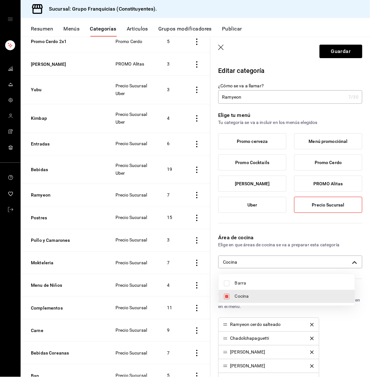
click at [342, 43] on div at bounding box center [185, 188] width 370 height 377
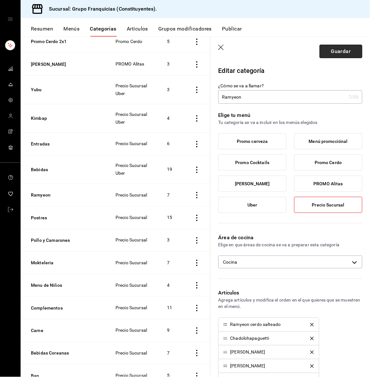
click at [329, 51] on button "Guardar" at bounding box center [340, 52] width 43 height 14
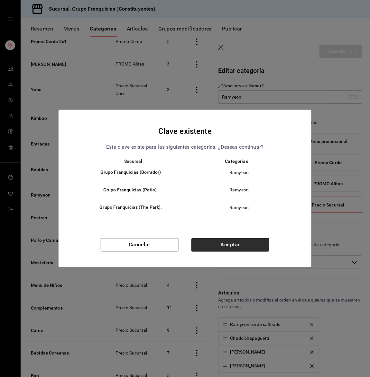
click at [234, 249] on button "Aceptar" at bounding box center [230, 246] width 78 height 14
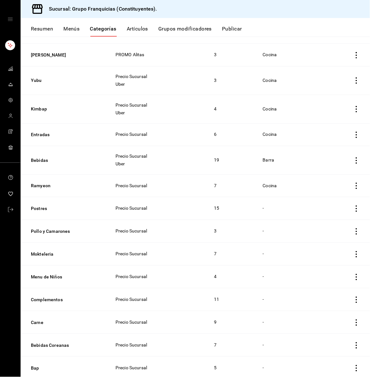
scroll to position [284, 0]
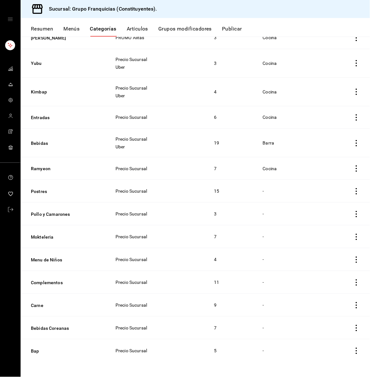
click at [36, 186] on th "Postres" at bounding box center [64, 191] width 87 height 23
click at [37, 188] on button "Postres" at bounding box center [63, 191] width 64 height 6
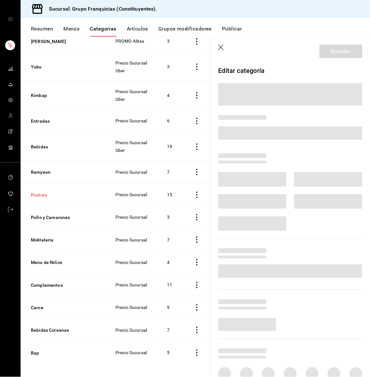
scroll to position [275, 0]
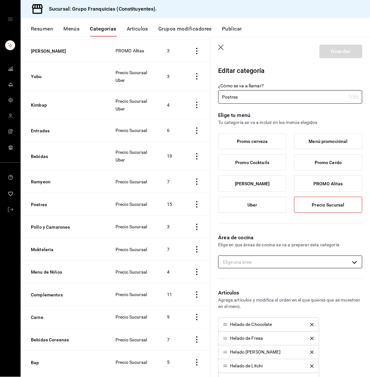
click at [251, 258] on body "Sucursal: Grupo Franquicias (Constituyentes). Resumen Menús Categorías Artículo…" at bounding box center [185, 188] width 370 height 377
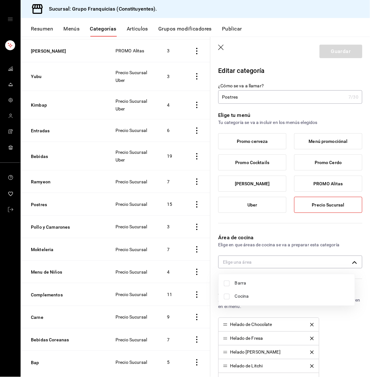
click at [245, 295] on span "Cocina" at bounding box center [292, 296] width 115 height 7
type input "3ce531c8-adfc-48d2-ad4f-8b637385780d"
checkbox input "true"
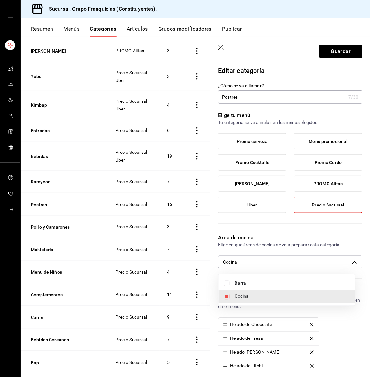
click at [331, 54] on div at bounding box center [185, 188] width 370 height 377
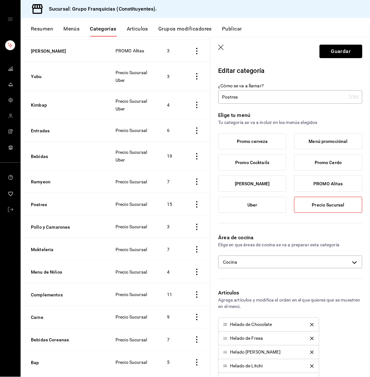
click at [331, 54] on button "Guardar" at bounding box center [340, 52] width 43 height 14
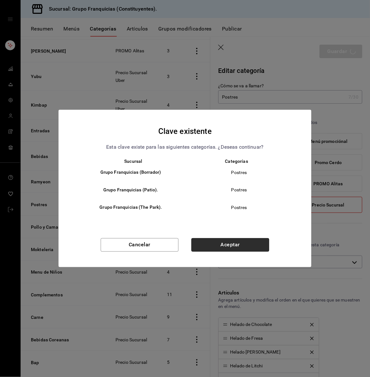
click at [205, 245] on button "Aceptar" at bounding box center [230, 246] width 78 height 14
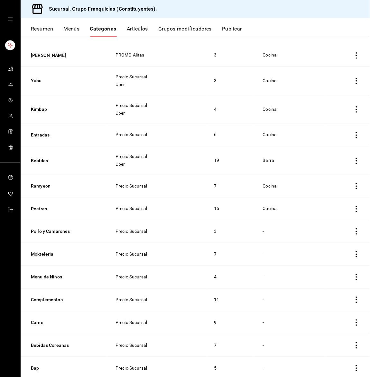
scroll to position [284, 0]
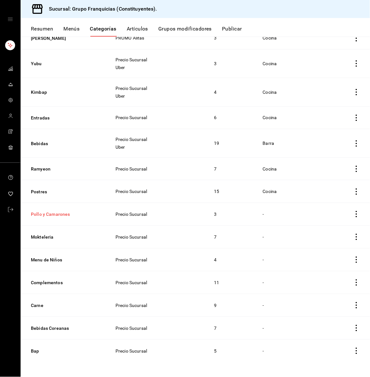
click at [40, 213] on button "Pollo y Camarones" at bounding box center [63, 214] width 64 height 6
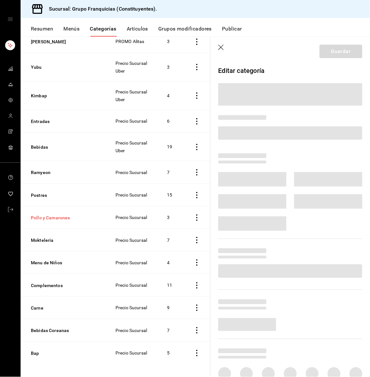
scroll to position [275, 0]
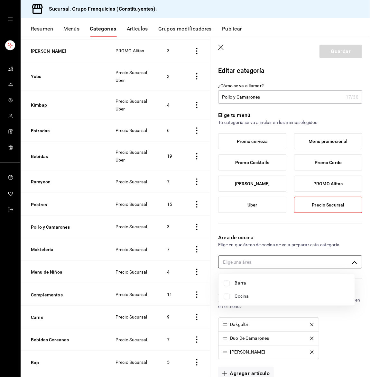
click at [244, 259] on body "Sucursal: Grupo Franquicias (Constituyentes). Resumen Menús Categorías Artículo…" at bounding box center [185, 188] width 370 height 377
click at [245, 295] on span "Cocina" at bounding box center [292, 296] width 115 height 7
type input "3ce531c8-adfc-48d2-ad4f-8b637385780d"
checkbox input "true"
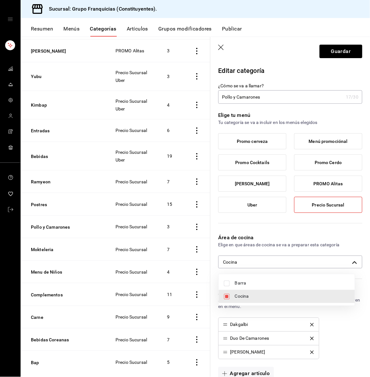
click at [319, 53] on div at bounding box center [185, 188] width 370 height 377
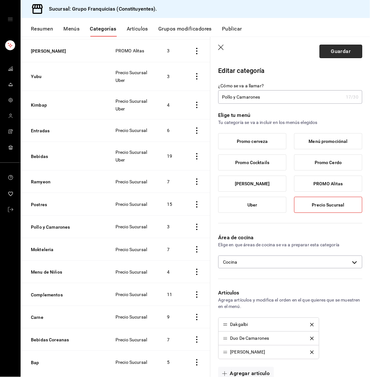
click at [335, 55] on button "Guardar" at bounding box center [340, 52] width 43 height 14
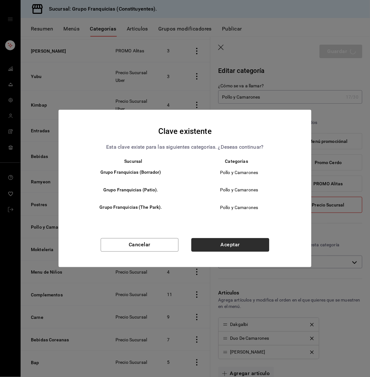
click at [222, 249] on button "Aceptar" at bounding box center [230, 246] width 78 height 14
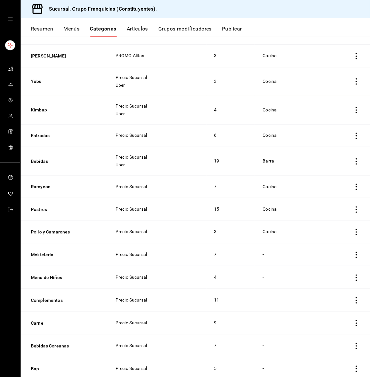
scroll to position [283, 0]
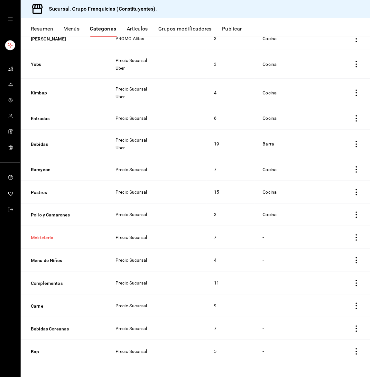
click at [40, 237] on button "Mokteleria" at bounding box center [63, 238] width 64 height 6
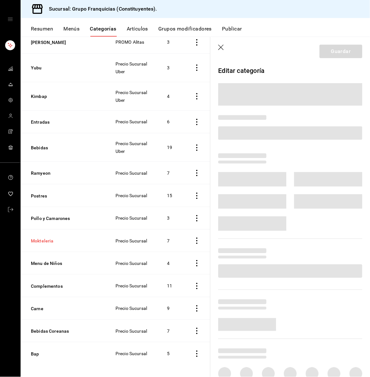
scroll to position [275, 0]
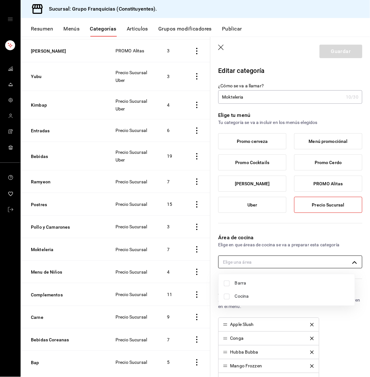
click at [308, 258] on body "Sucursal: Grupo Franquicias (Constituyentes). Resumen Menús Categorías Artículo…" at bounding box center [185, 188] width 370 height 377
click at [257, 279] on li "Barra" at bounding box center [287, 283] width 136 height 13
type input "20bcab37-a64f-4df0-b430-ef67b1b0cb81"
checkbox input "true"
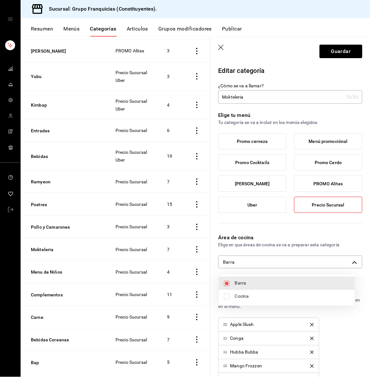
click at [322, 51] on div at bounding box center [185, 188] width 370 height 377
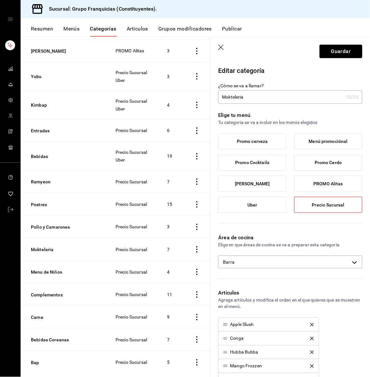
click at [322, 51] on button "Guardar" at bounding box center [340, 52] width 43 height 14
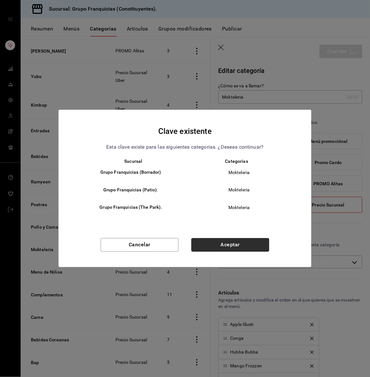
click at [252, 249] on button "Aceptar" at bounding box center [230, 246] width 78 height 14
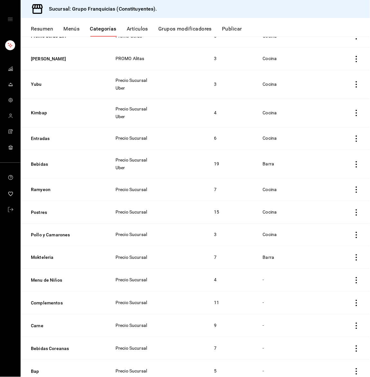
scroll to position [283, 0]
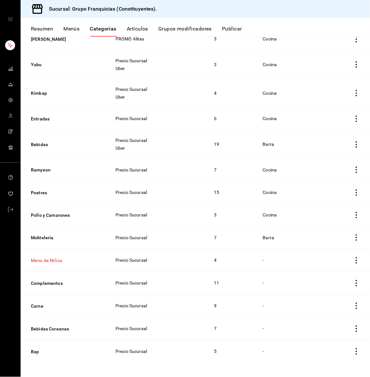
click at [53, 258] on button "Menu de Niños" at bounding box center [63, 260] width 64 height 6
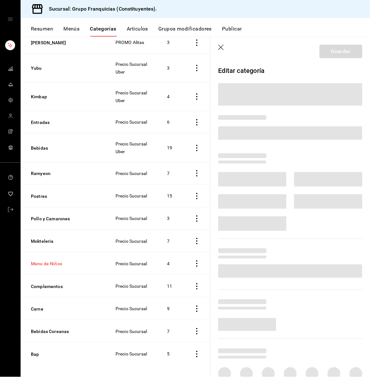
scroll to position [275, 0]
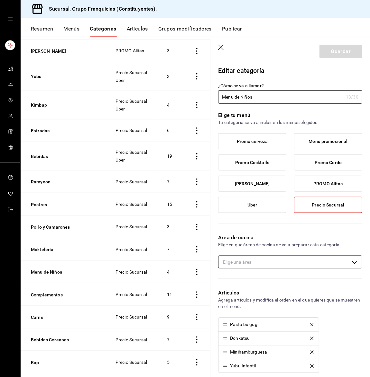
click at [239, 262] on body "Sucursal: Grupo Franquicias (Constituyentes). Resumen Menús Categorías Artículo…" at bounding box center [185, 188] width 370 height 377
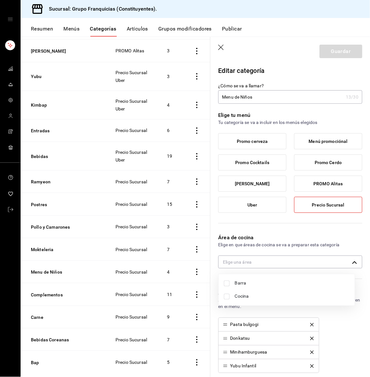
click at [225, 298] on input "checkbox" at bounding box center [227, 297] width 6 height 6
checkbox input "true"
type input "3ce531c8-adfc-48d2-ad4f-8b637385780d"
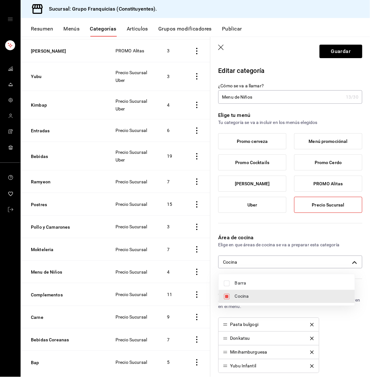
click at [333, 50] on div at bounding box center [185, 188] width 370 height 377
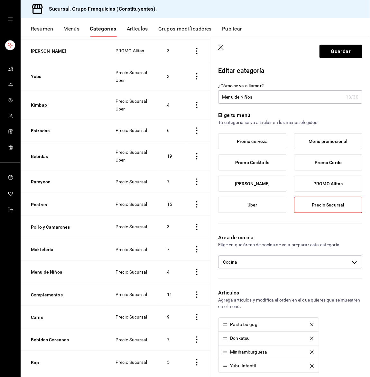
click at [333, 50] on button "Guardar" at bounding box center [340, 52] width 43 height 14
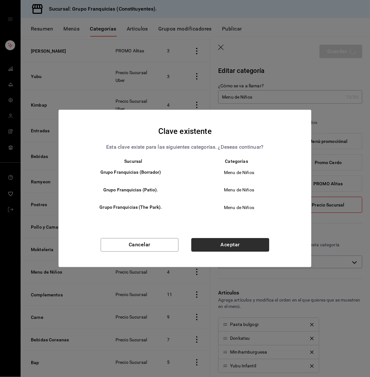
click at [239, 246] on button "Aceptar" at bounding box center [230, 246] width 78 height 14
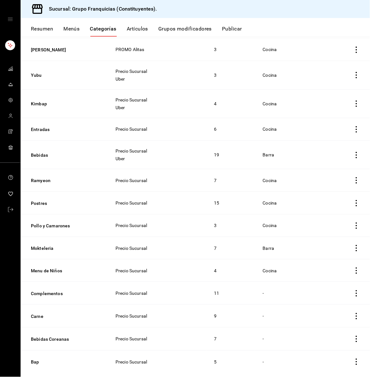
scroll to position [283, 0]
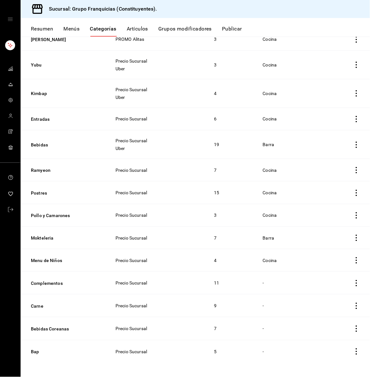
click at [353, 285] on icon "actions" at bounding box center [356, 283] width 6 height 6
click at [227, 280] on div at bounding box center [185, 188] width 370 height 377
click at [50, 282] on button "Complementos" at bounding box center [63, 283] width 64 height 6
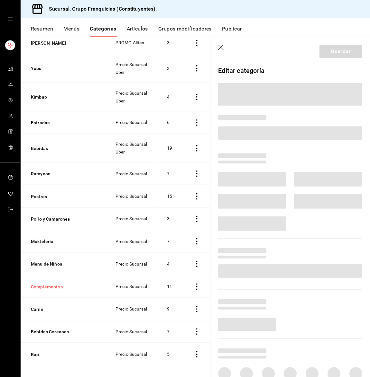
scroll to position [275, 0]
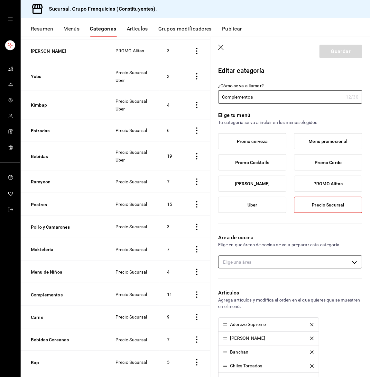
click at [305, 260] on body "Sucursal: Grupo Franquicias (Constituyentes). Resumen Menús Categorías Artículo…" at bounding box center [185, 188] width 370 height 377
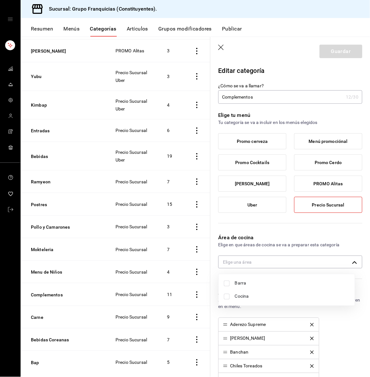
click at [256, 294] on span "Cocina" at bounding box center [292, 296] width 115 height 7
type input "3ce531c8-adfc-48d2-ad4f-8b637385780d"
checkbox input "true"
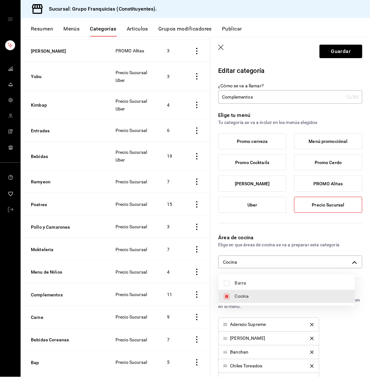
click at [332, 57] on div at bounding box center [185, 188] width 370 height 377
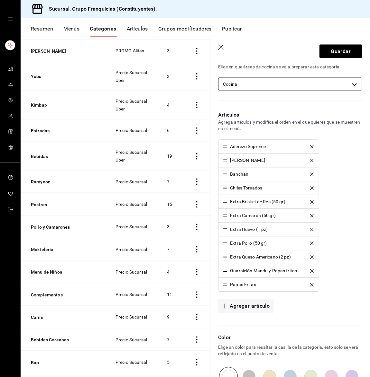
scroll to position [184, 0]
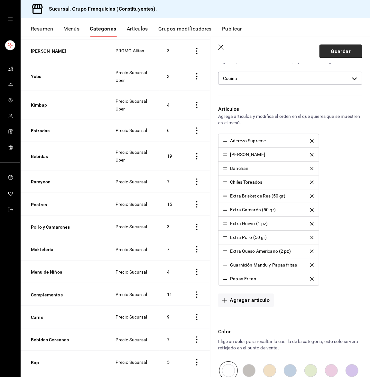
click at [338, 48] on button "Guardar" at bounding box center [340, 52] width 43 height 14
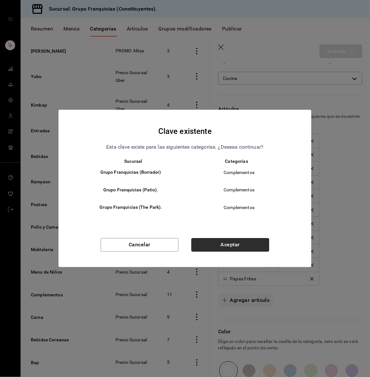
click at [230, 248] on button "Aceptar" at bounding box center [230, 246] width 78 height 14
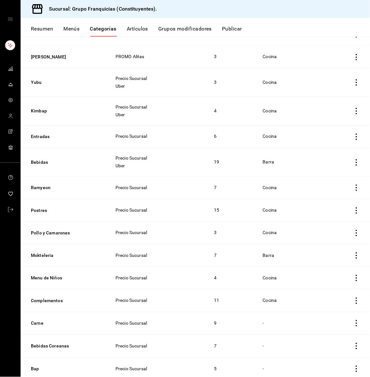
scroll to position [282, 0]
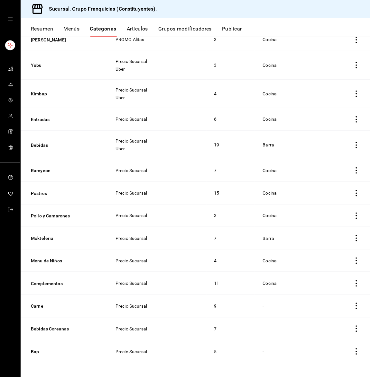
click at [353, 306] on icon "actions" at bounding box center [356, 306] width 6 height 6
click at [38, 304] on div at bounding box center [185, 188] width 370 height 377
click at [38, 304] on button "Carne" at bounding box center [63, 306] width 64 height 6
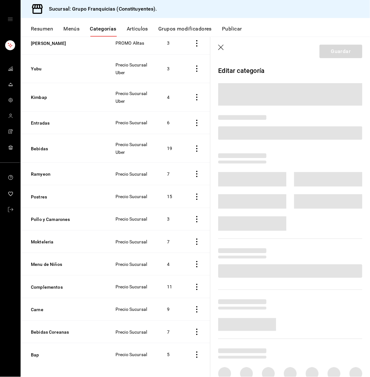
scroll to position [275, 0]
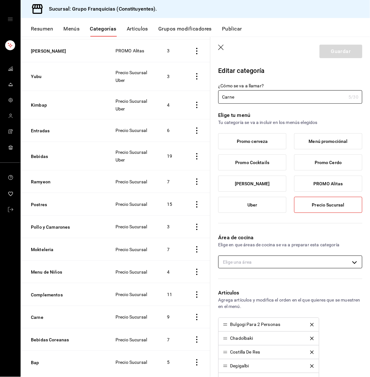
click at [296, 262] on body "Sucursal: Grupo Franquicias (Constituyentes). Resumen Menús Categorías Artículo…" at bounding box center [185, 188] width 370 height 377
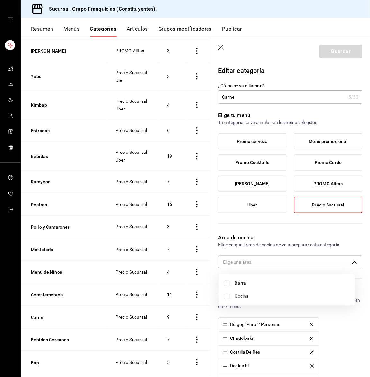
click at [244, 297] on span "Cocina" at bounding box center [292, 296] width 115 height 7
type input "3ce531c8-adfc-48d2-ad4f-8b637385780d"
checkbox input "true"
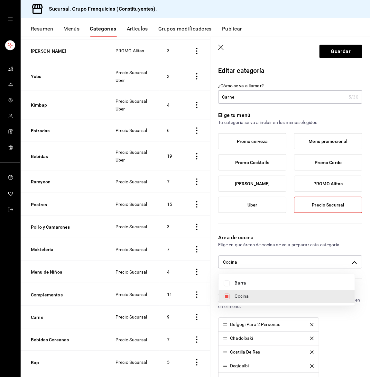
click at [323, 51] on div at bounding box center [185, 188] width 370 height 377
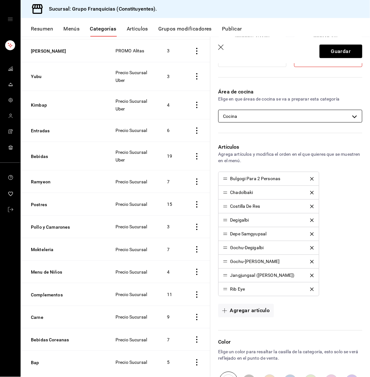
scroll to position [157, 0]
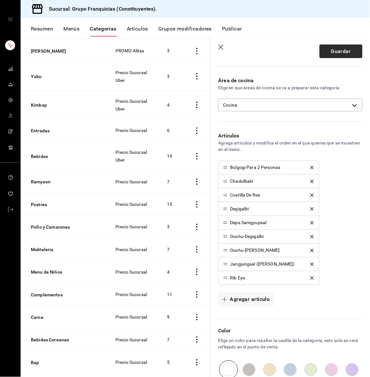
click at [321, 55] on button "Guardar" at bounding box center [340, 52] width 43 height 14
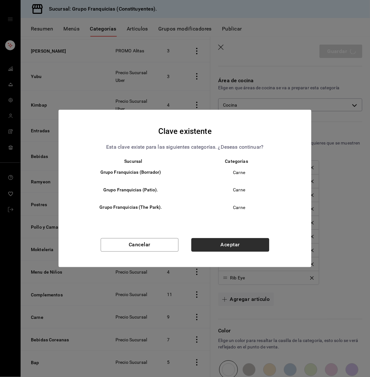
click at [234, 244] on button "Aceptar" at bounding box center [230, 246] width 78 height 14
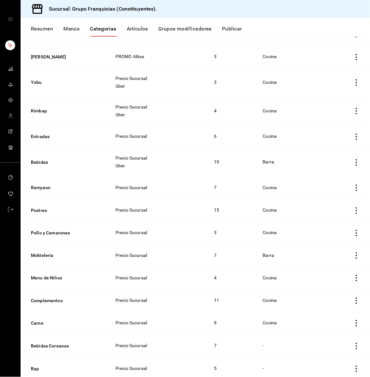
scroll to position [282, 0]
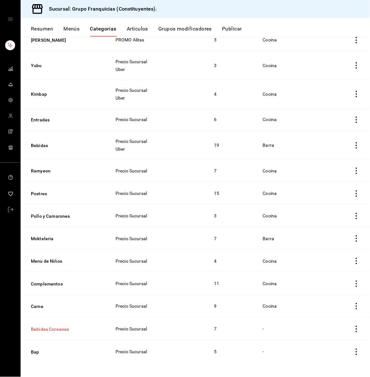
click at [53, 327] on button "Bebidas Coreanas" at bounding box center [63, 329] width 64 height 6
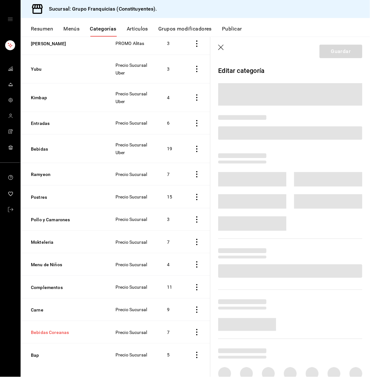
scroll to position [275, 0]
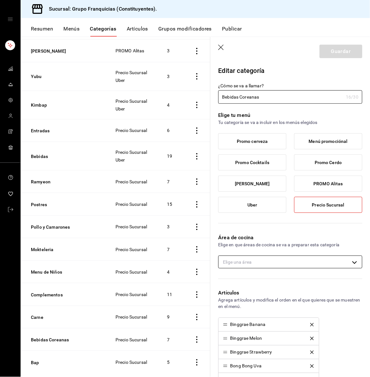
click at [248, 258] on body "Sucursal: Grupo Franquicias (Constituyentes). Resumen Menús Categorías Artículo…" at bounding box center [185, 188] width 370 height 377
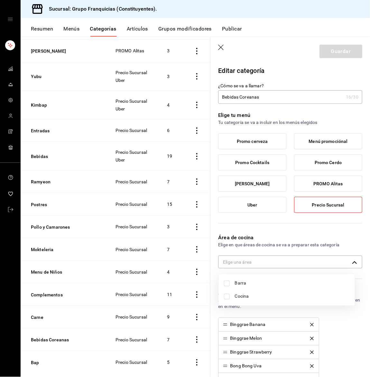
click at [225, 283] on input "checkbox" at bounding box center [227, 284] width 6 height 6
checkbox input "true"
type input "20bcab37-a64f-4df0-b430-ef67b1b0cb81"
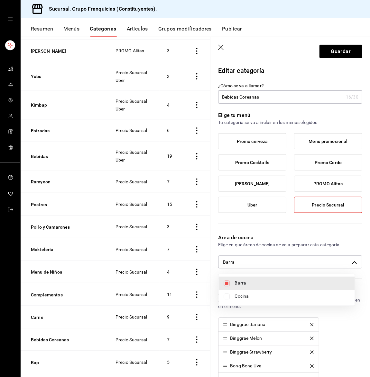
click at [321, 55] on div at bounding box center [185, 188] width 370 height 377
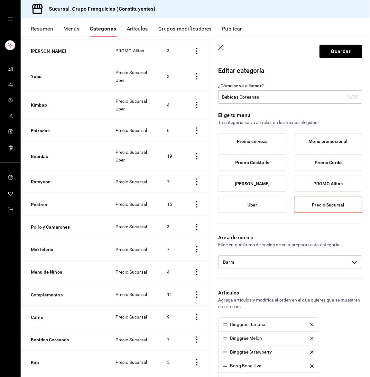
click at [334, 54] on button "Guardar" at bounding box center [340, 52] width 43 height 14
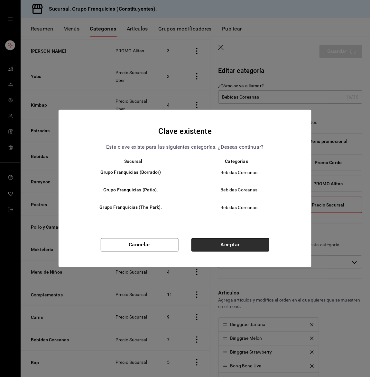
click at [224, 249] on button "Aceptar" at bounding box center [230, 246] width 78 height 14
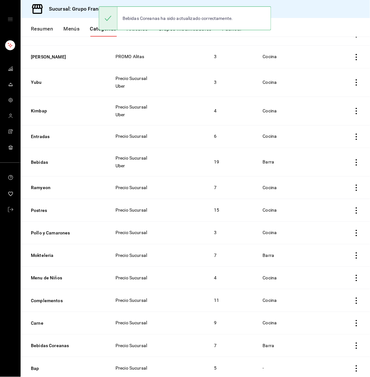
scroll to position [281, 0]
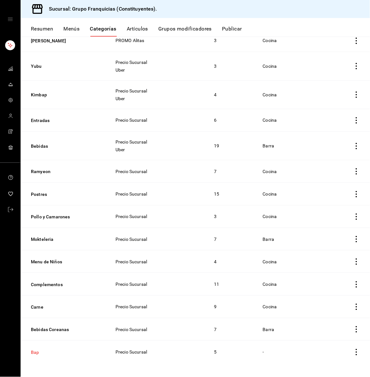
click at [36, 350] on button "Bap" at bounding box center [63, 352] width 64 height 6
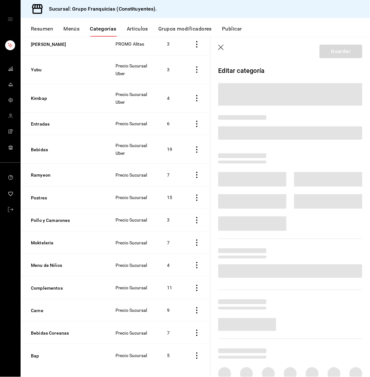
scroll to position [275, 0]
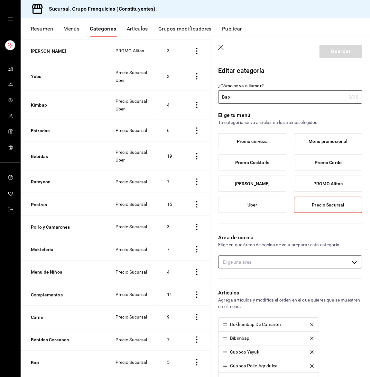
click at [264, 264] on body "Sucursal: Grupo Franquicias (Constituyentes). Resumen Menús Categorías Artículo…" at bounding box center [185, 188] width 370 height 377
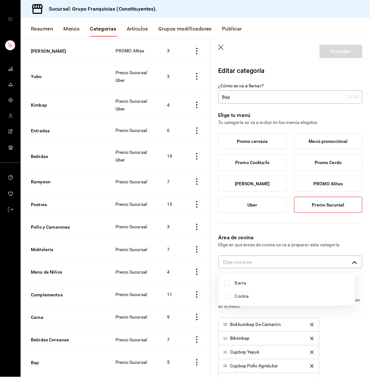
click at [246, 293] on span "Cocina" at bounding box center [292, 296] width 115 height 7
type input "3ce531c8-adfc-48d2-ad4f-8b637385780d"
checkbox input "true"
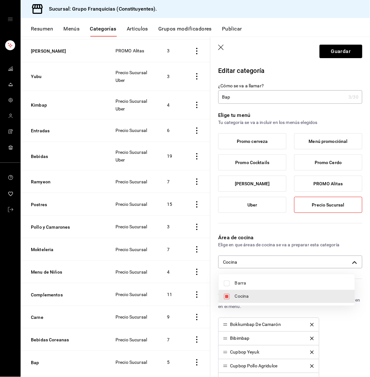
click at [329, 41] on div at bounding box center [185, 188] width 370 height 377
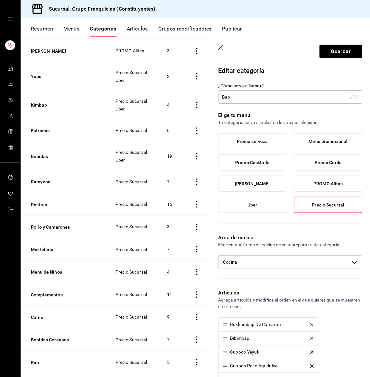
click at [325, 48] on button "Guardar" at bounding box center [340, 52] width 43 height 14
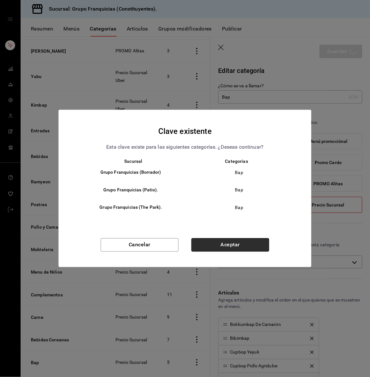
click at [216, 240] on button "Aceptar" at bounding box center [230, 246] width 78 height 14
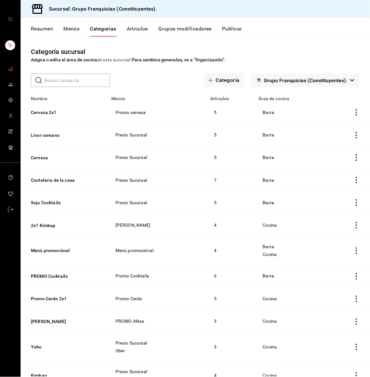
click at [8, 74] on link "mailbox folders" at bounding box center [10, 69] width 20 height 14
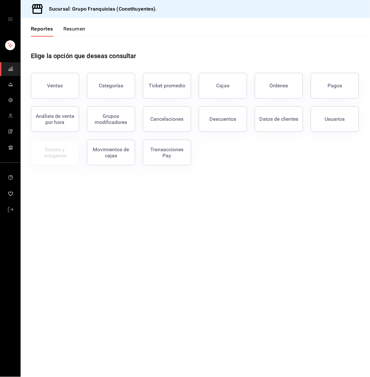
click at [72, 32] on button "Resumen" at bounding box center [74, 31] width 22 height 11
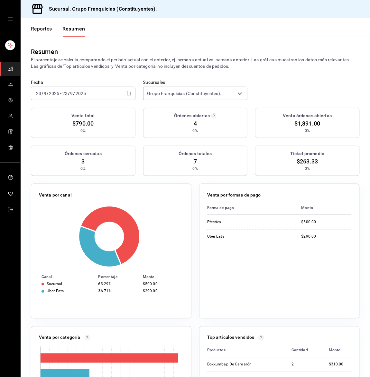
click at [75, 92] on input "2025" at bounding box center [80, 93] width 11 height 5
click at [62, 112] on span "Hoy" at bounding box center [61, 113] width 50 height 7
click at [8, 86] on icon "mailbox folders" at bounding box center [10, 84] width 5 height 5
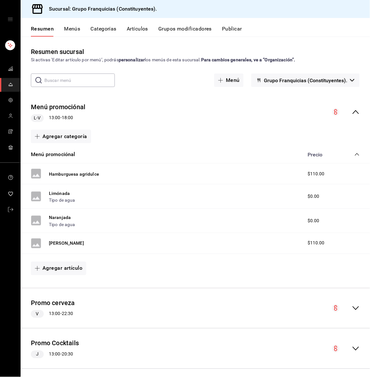
click at [352, 111] on icon "collapse-menu-row" at bounding box center [356, 112] width 8 height 8
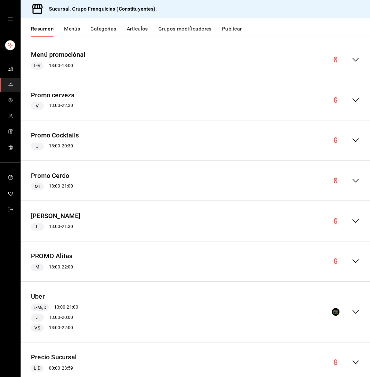
scroll to position [72, 0]
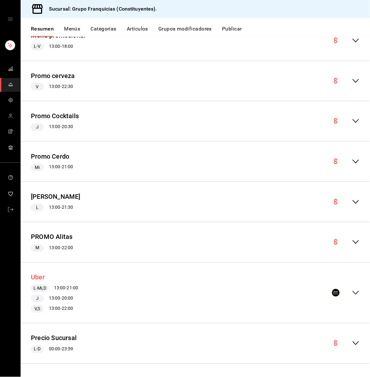
click at [38, 276] on button "Uber" at bounding box center [38, 277] width 14 height 9
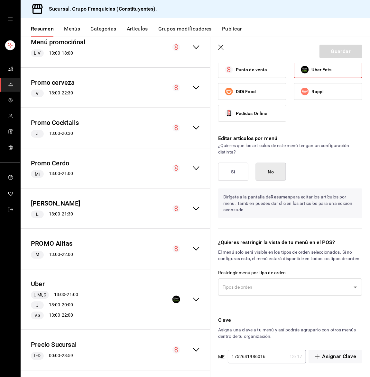
scroll to position [566, 0]
click at [192, 301] on icon "collapse-menu-row" at bounding box center [196, 300] width 8 height 8
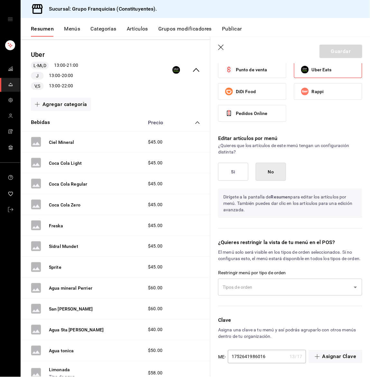
scroll to position [279, 0]
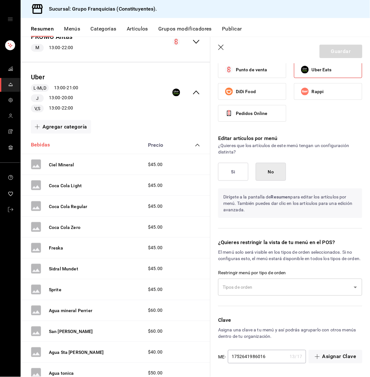
click at [43, 145] on button "Bebidas" at bounding box center [40, 144] width 19 height 7
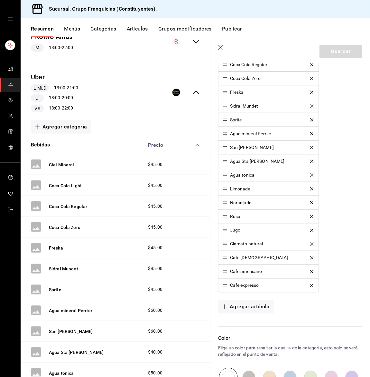
scroll to position [295, 0]
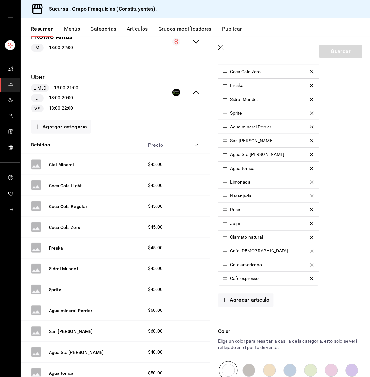
click at [8, 86] on icon "mailbox folders" at bounding box center [10, 84] width 5 height 5
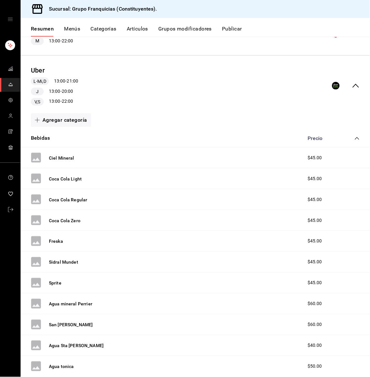
click at [352, 88] on div "Uber L-Mi,D 13:00 - 21:00 J 13:00 - 20:00 V,S 13:00 - 22:00" at bounding box center [195, 86] width 349 height 50
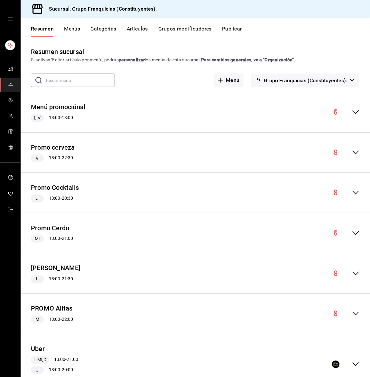
scroll to position [72, 0]
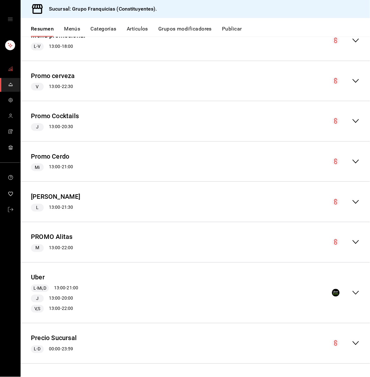
click at [10, 72] on span "mailbox folders" at bounding box center [10, 69] width 5 height 9
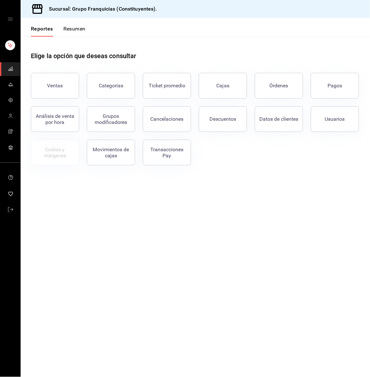
click at [70, 32] on button "Resumen" at bounding box center [74, 31] width 22 height 11
